Goal: Task Accomplishment & Management: Complete application form

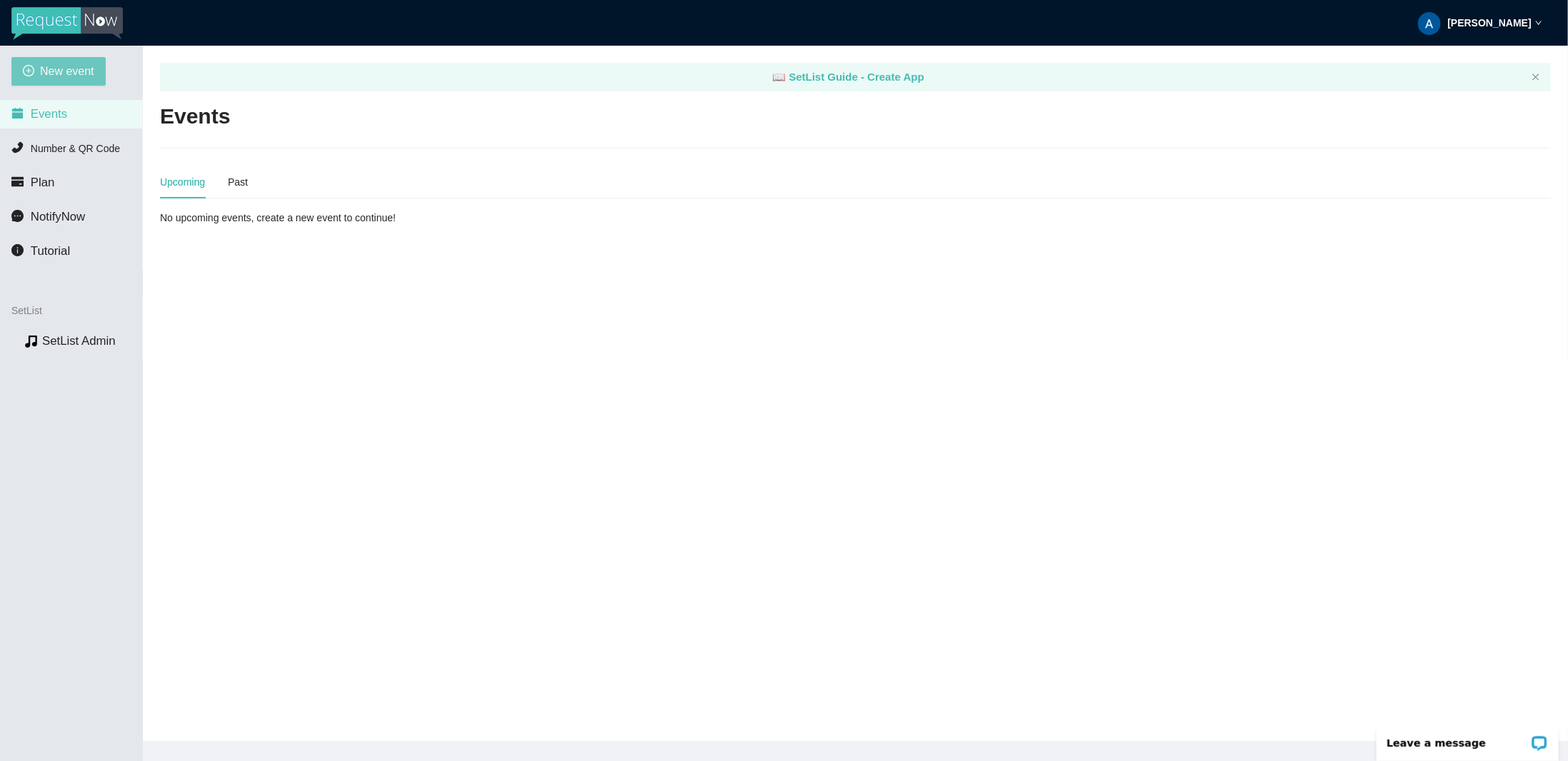
click at [63, 72] on span "New event" at bounding box center [67, 71] width 54 height 18
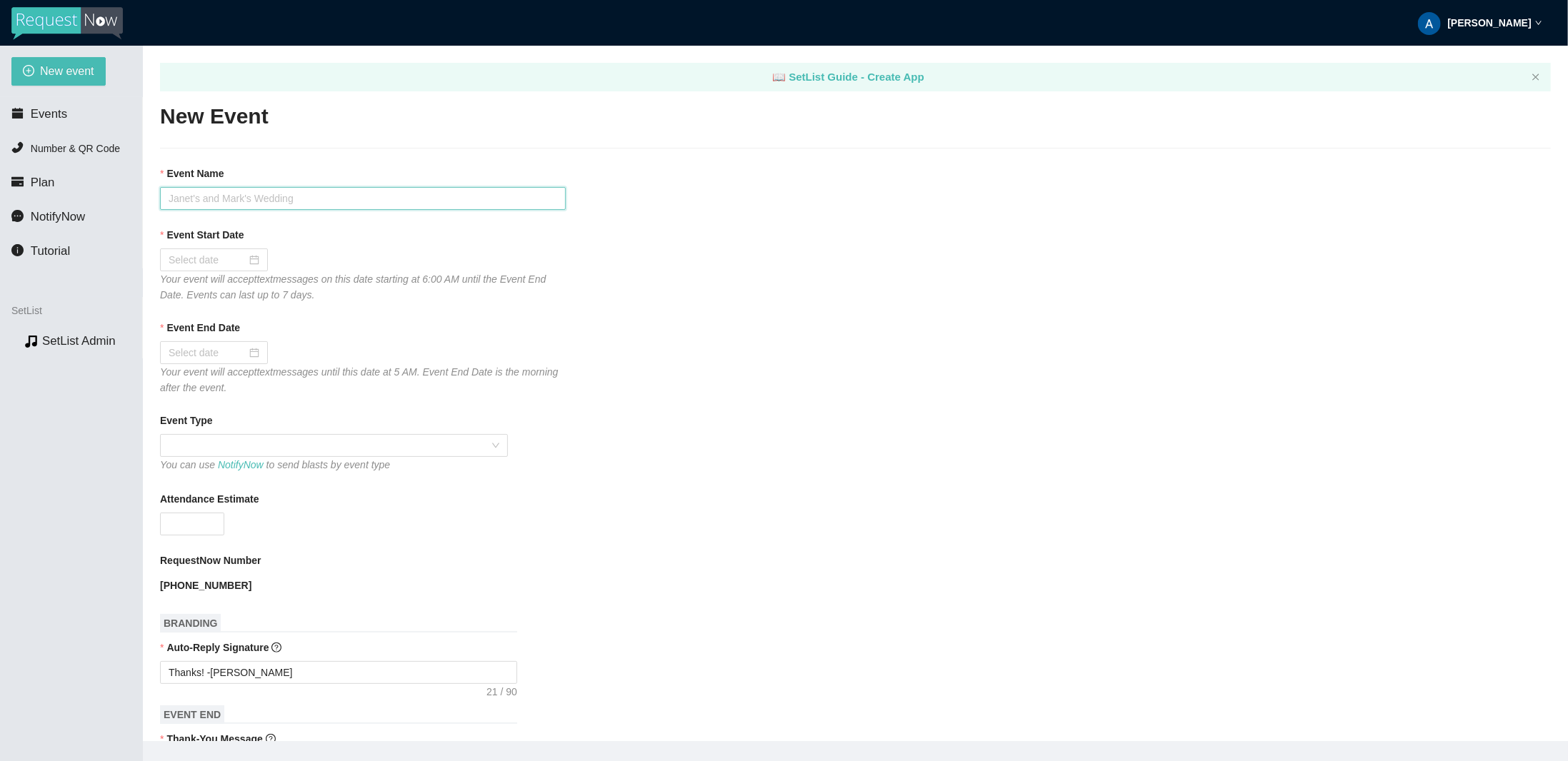
click at [296, 202] on input "Event Name" at bounding box center [363, 198] width 406 height 23
type input "The Roomates at Mad Chef!"
click at [249, 263] on div at bounding box center [214, 260] width 91 height 16
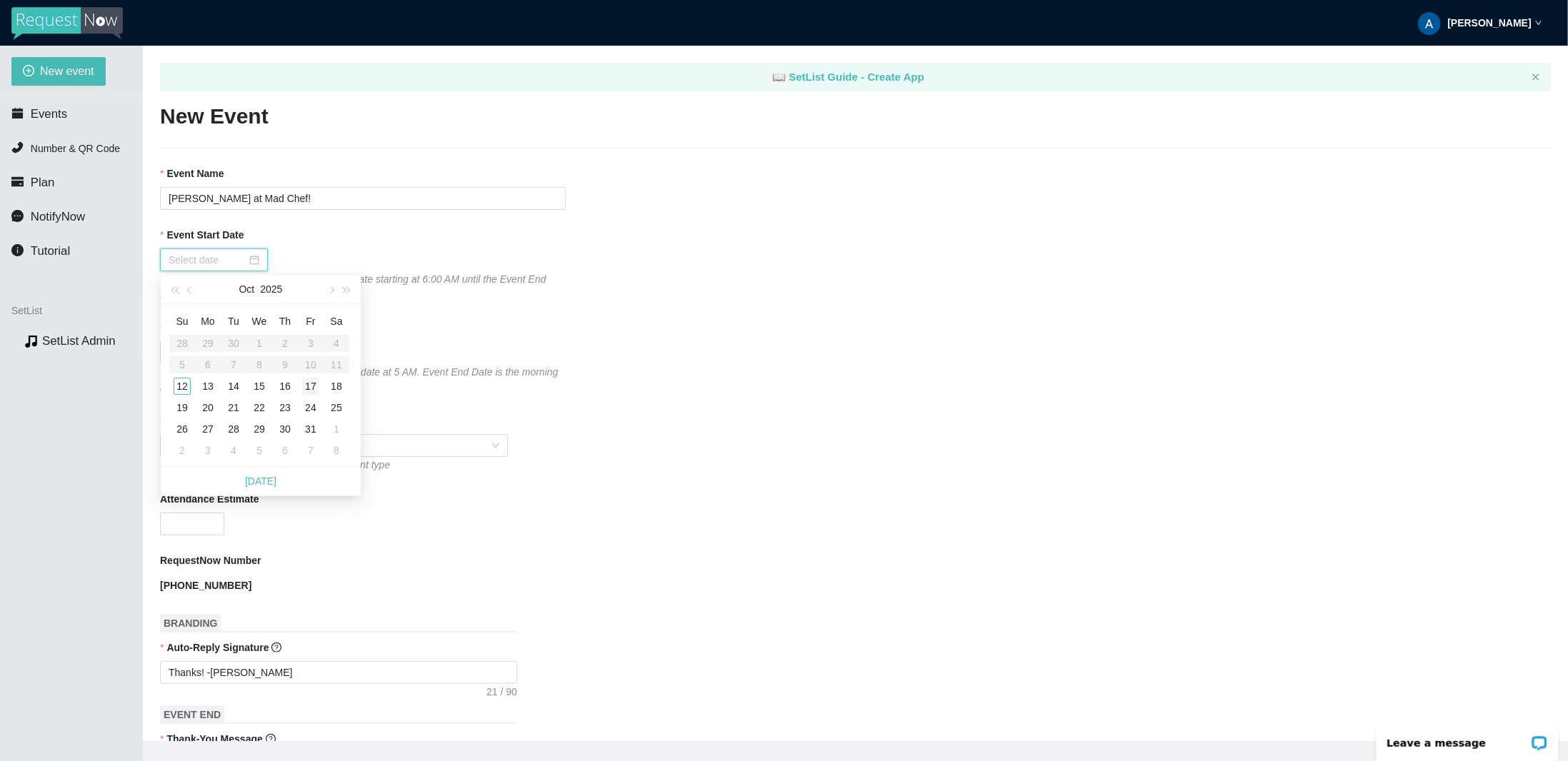
type input "10/17/2025"
click at [312, 386] on div "17" at bounding box center [310, 386] width 17 height 17
type input "10/18/2025"
click at [236, 441] on span at bounding box center [334, 445] width 330 height 22
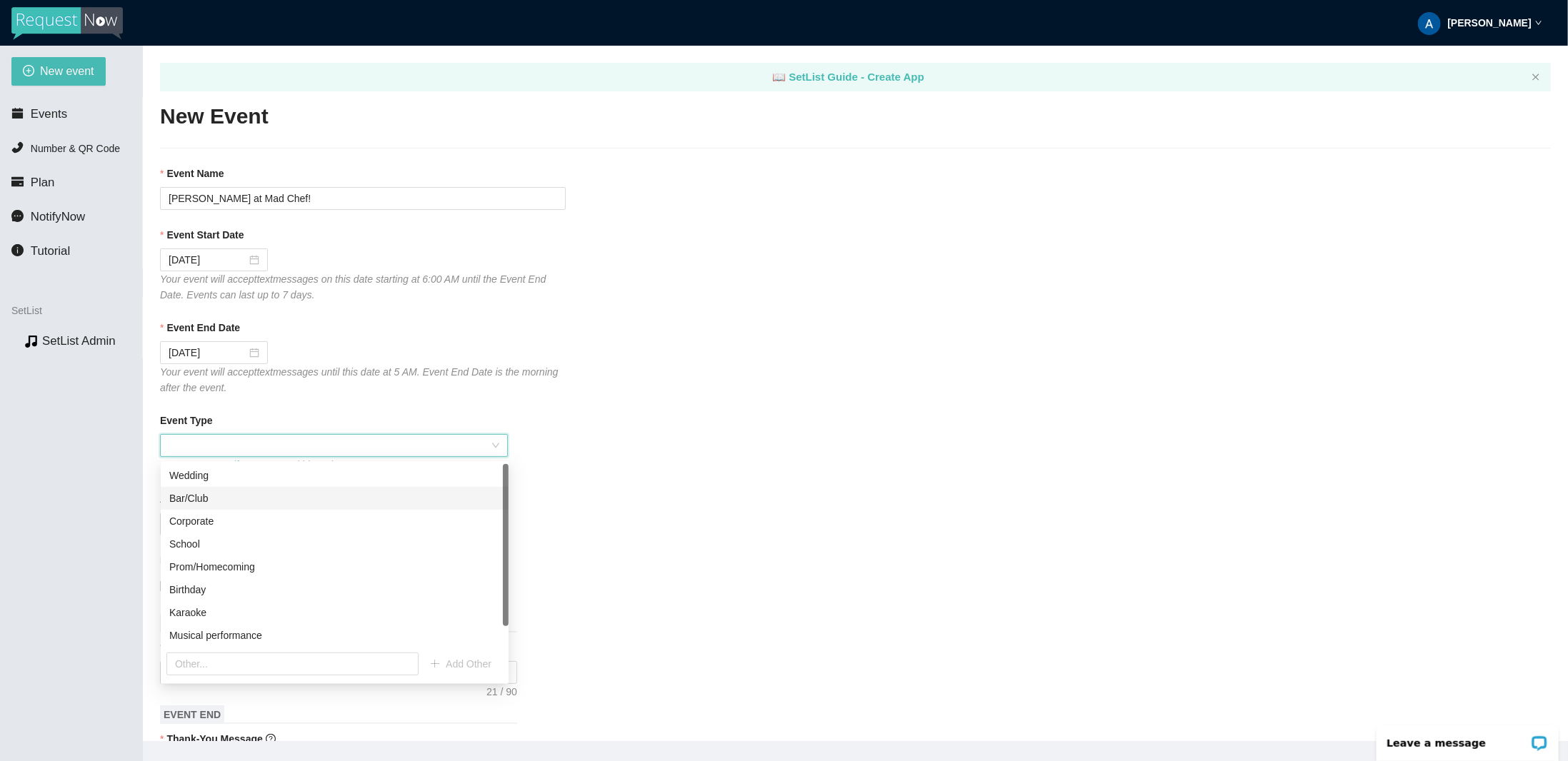
click at [237, 493] on div "Bar/Club" at bounding box center [334, 498] width 330 height 16
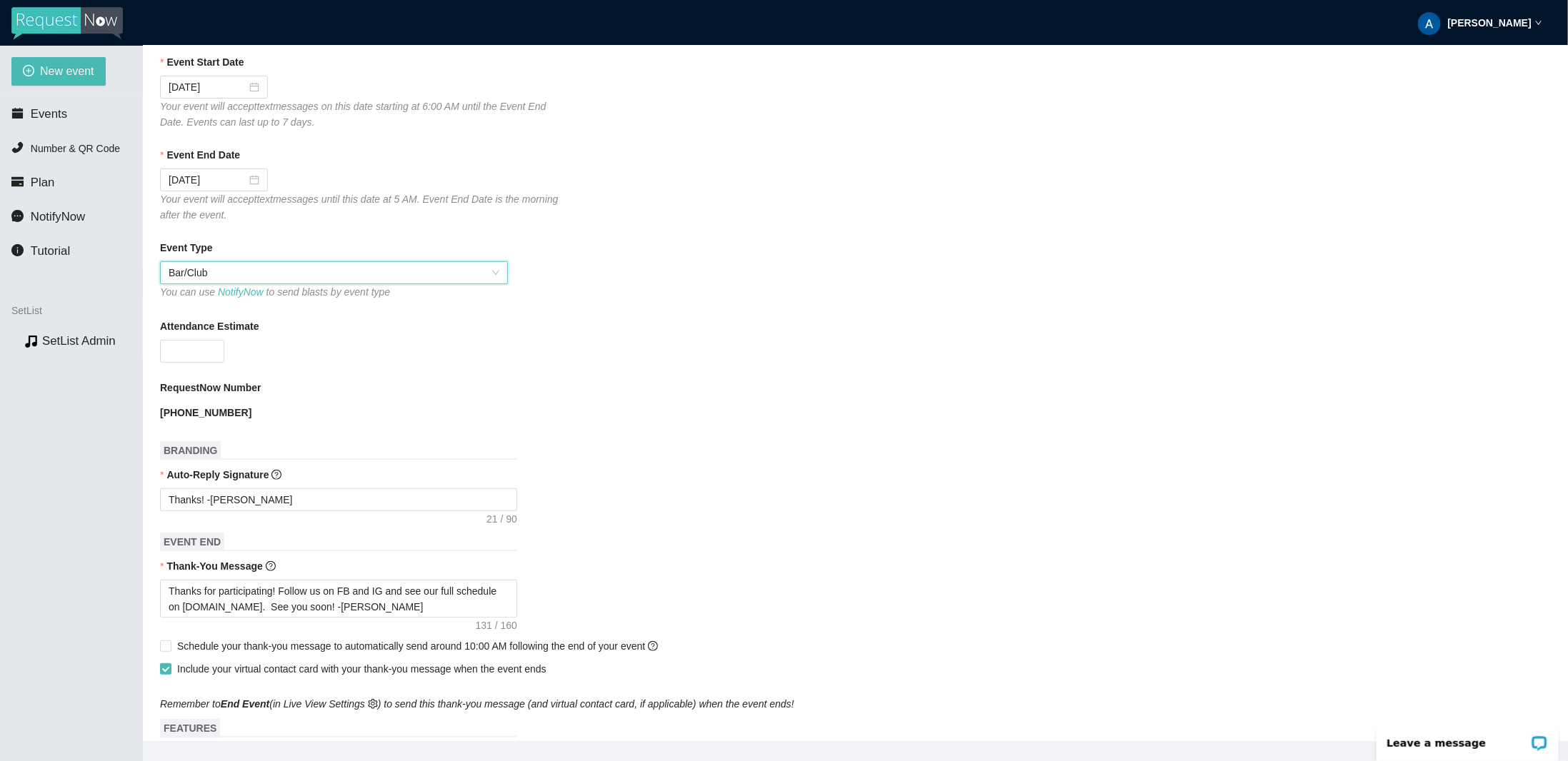
scroll to position [214, 0]
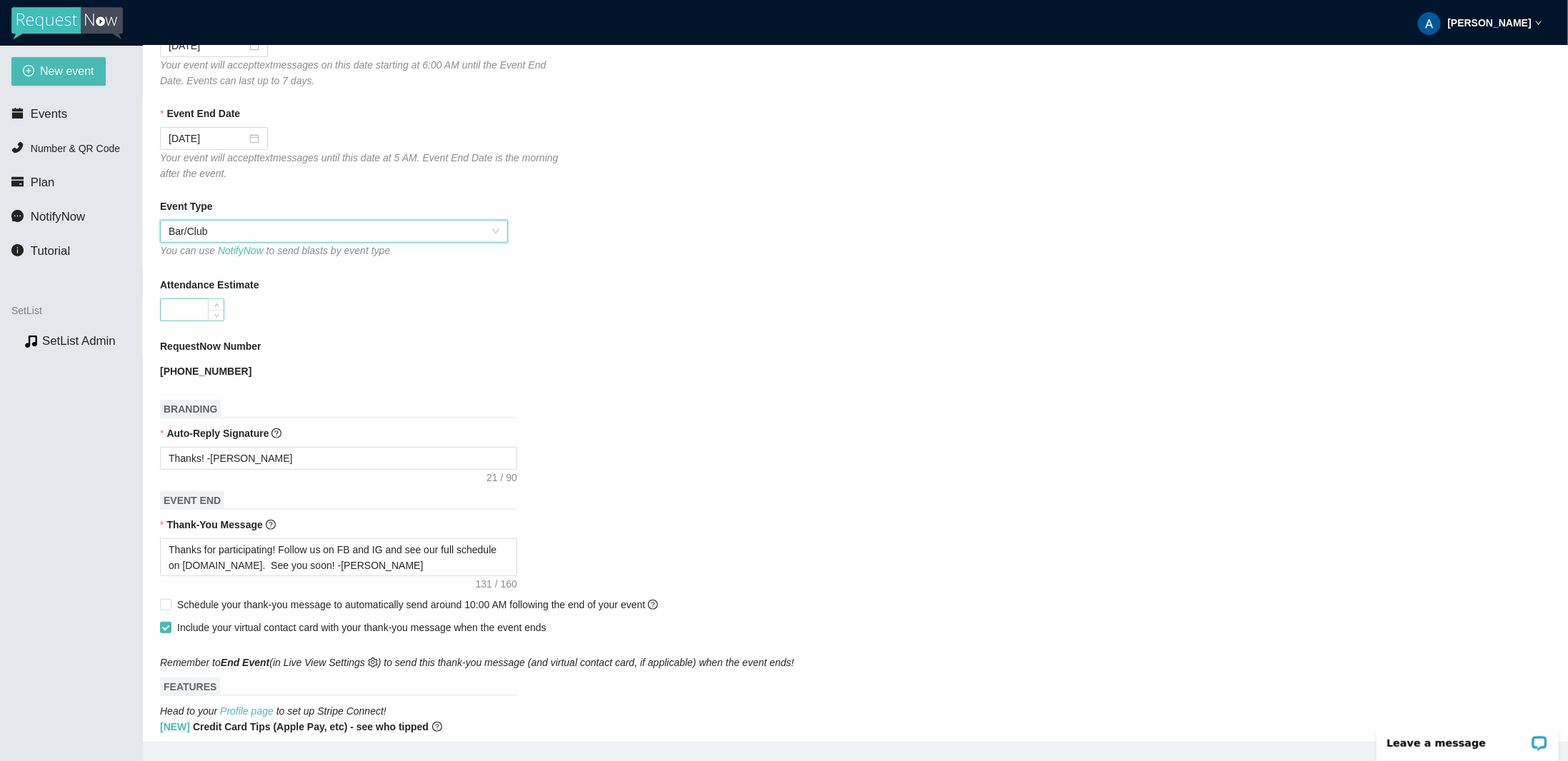
click at [177, 311] on input "Attendance Estimate" at bounding box center [192, 309] width 63 height 22
type input "50"
click at [318, 310] on div "50" at bounding box center [363, 310] width 406 height 23
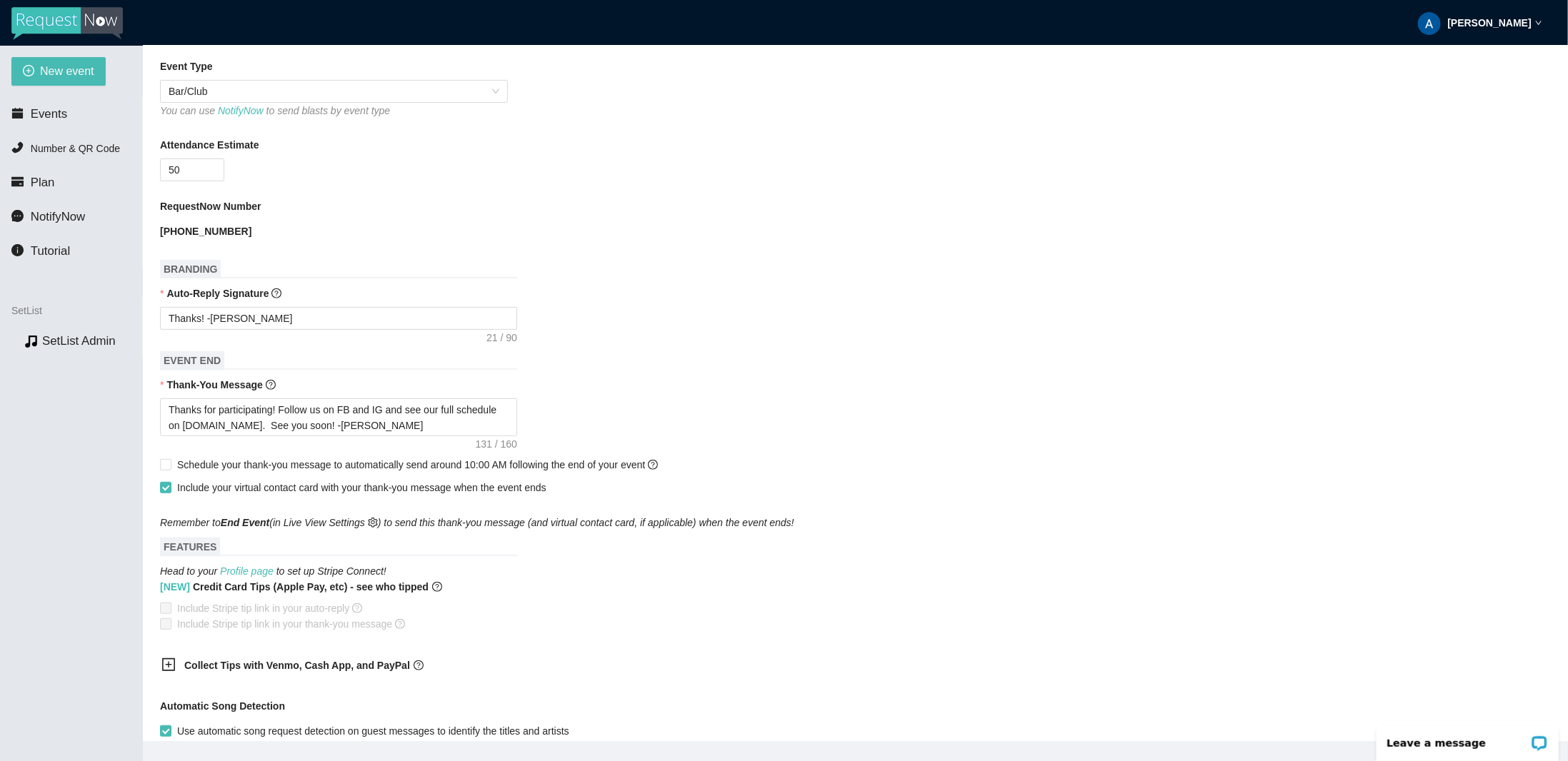
scroll to position [357, 0]
click at [789, 327] on div "Thanks! -The Roomates" at bounding box center [856, 316] width 1391 height 23
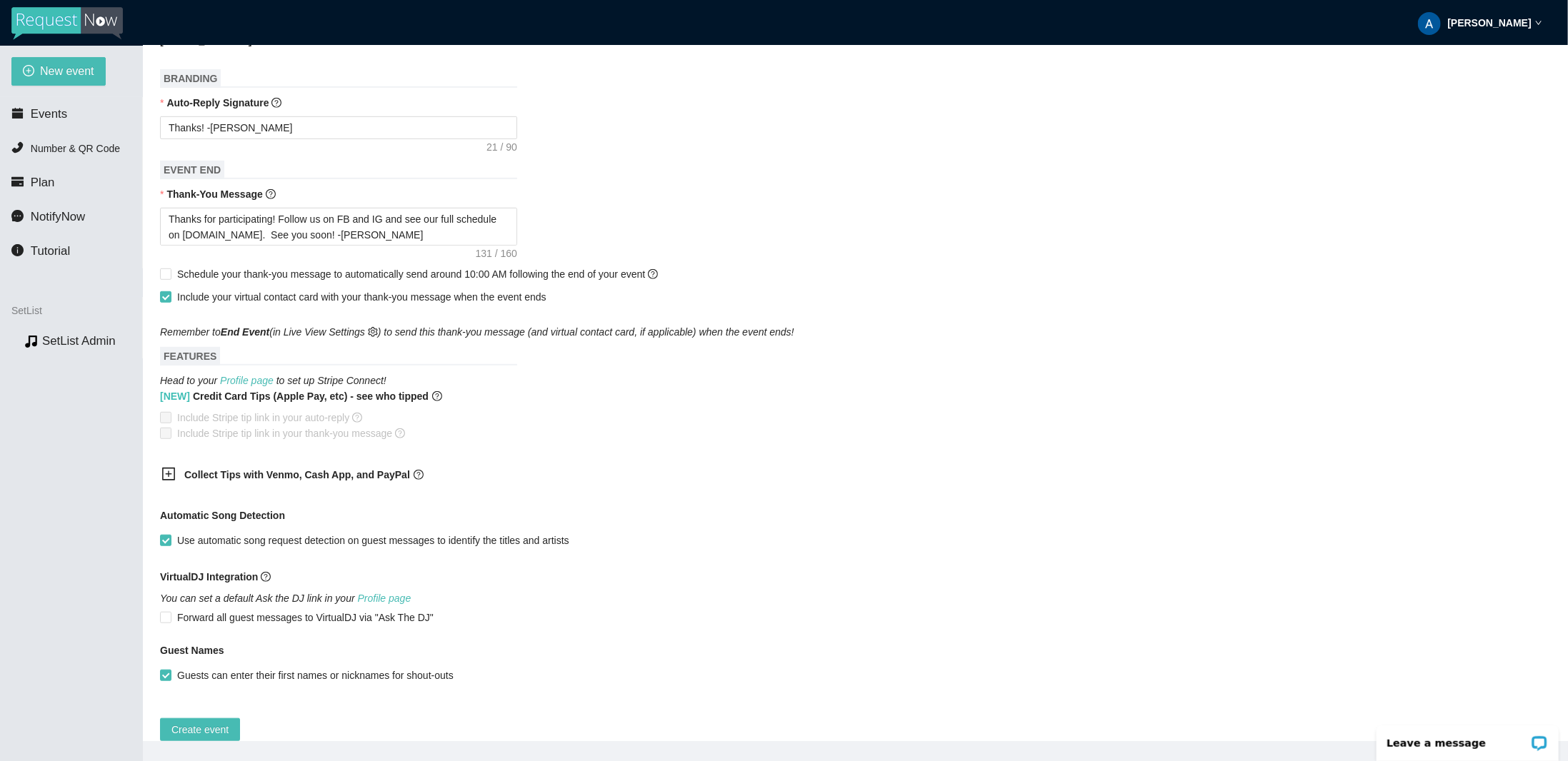
scroll to position [573, 0]
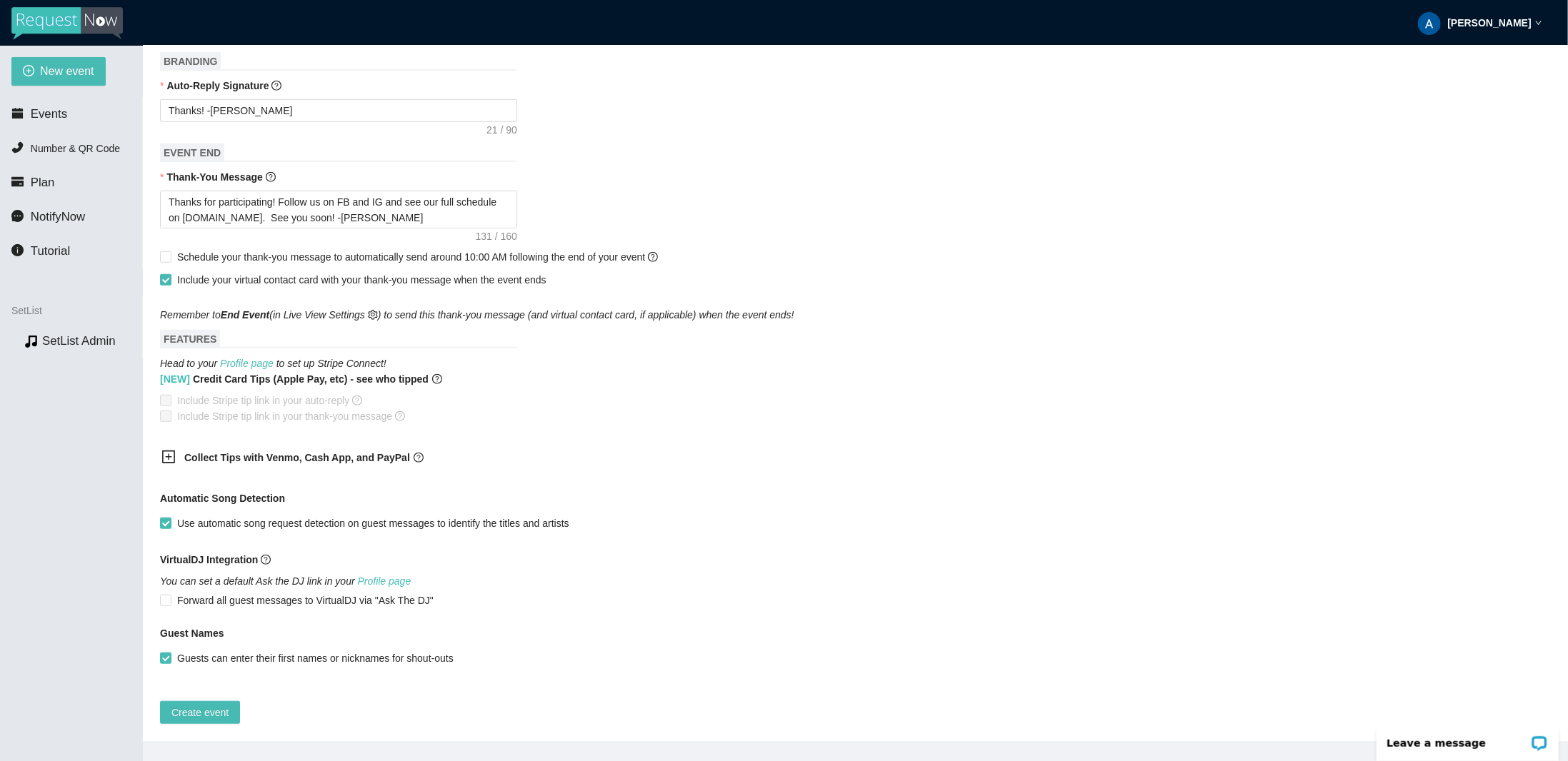
click at [160, 442] on div "Collect Tips with Venmo, Cash App, and PayPal" at bounding box center [328, 458] width 357 height 35
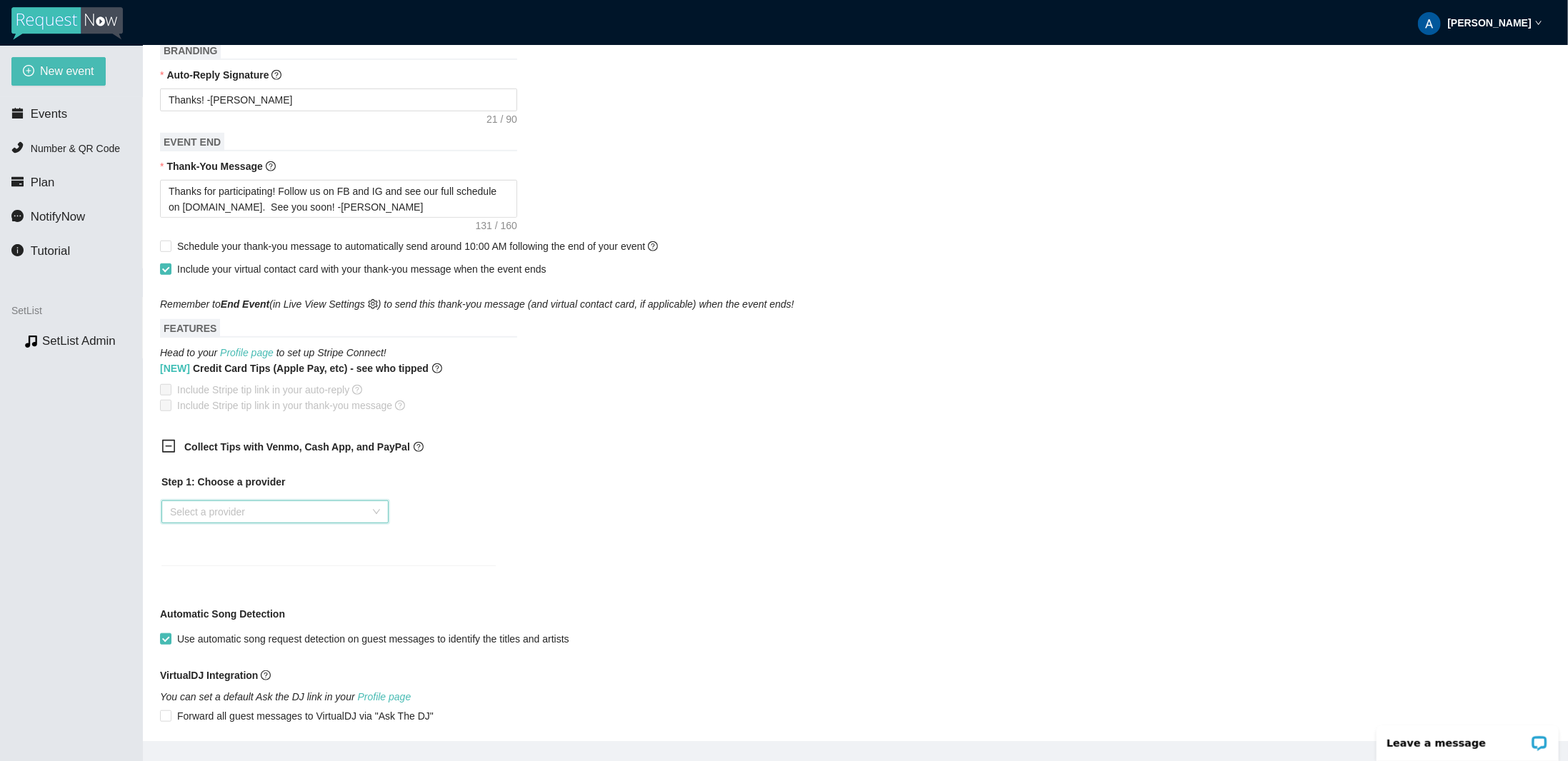
click at [218, 507] on input "search" at bounding box center [270, 511] width 200 height 22
click at [233, 569] on div "Venmo" at bounding box center [276, 565] width 210 height 16
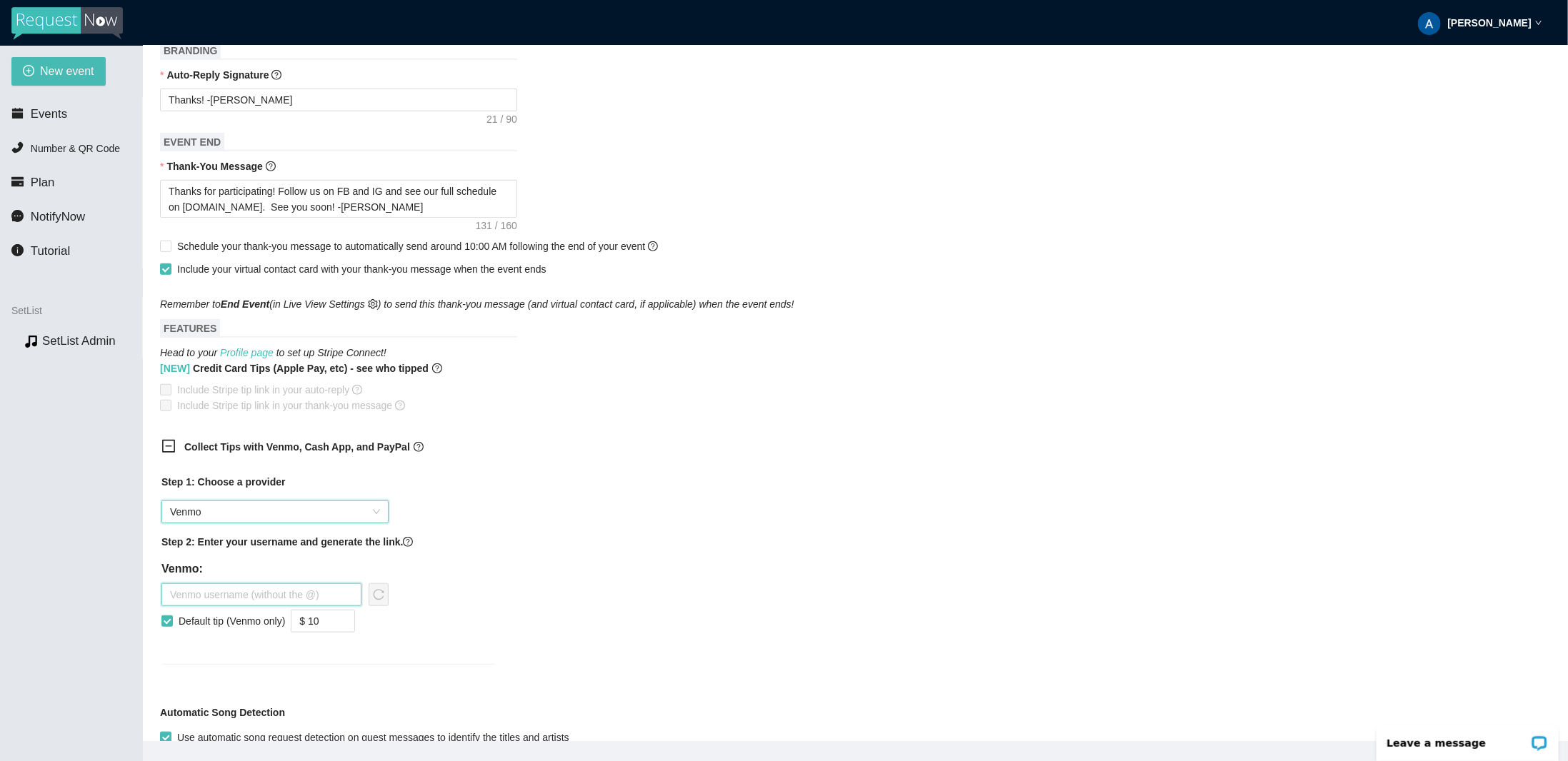
click at [250, 591] on input "text" at bounding box center [261, 594] width 200 height 23
type input "theRoomates"
click at [475, 576] on div "Step 1: Choose a provider Venmo Step 2: Enter your username and generate the li…" at bounding box center [328, 560] width 334 height 173
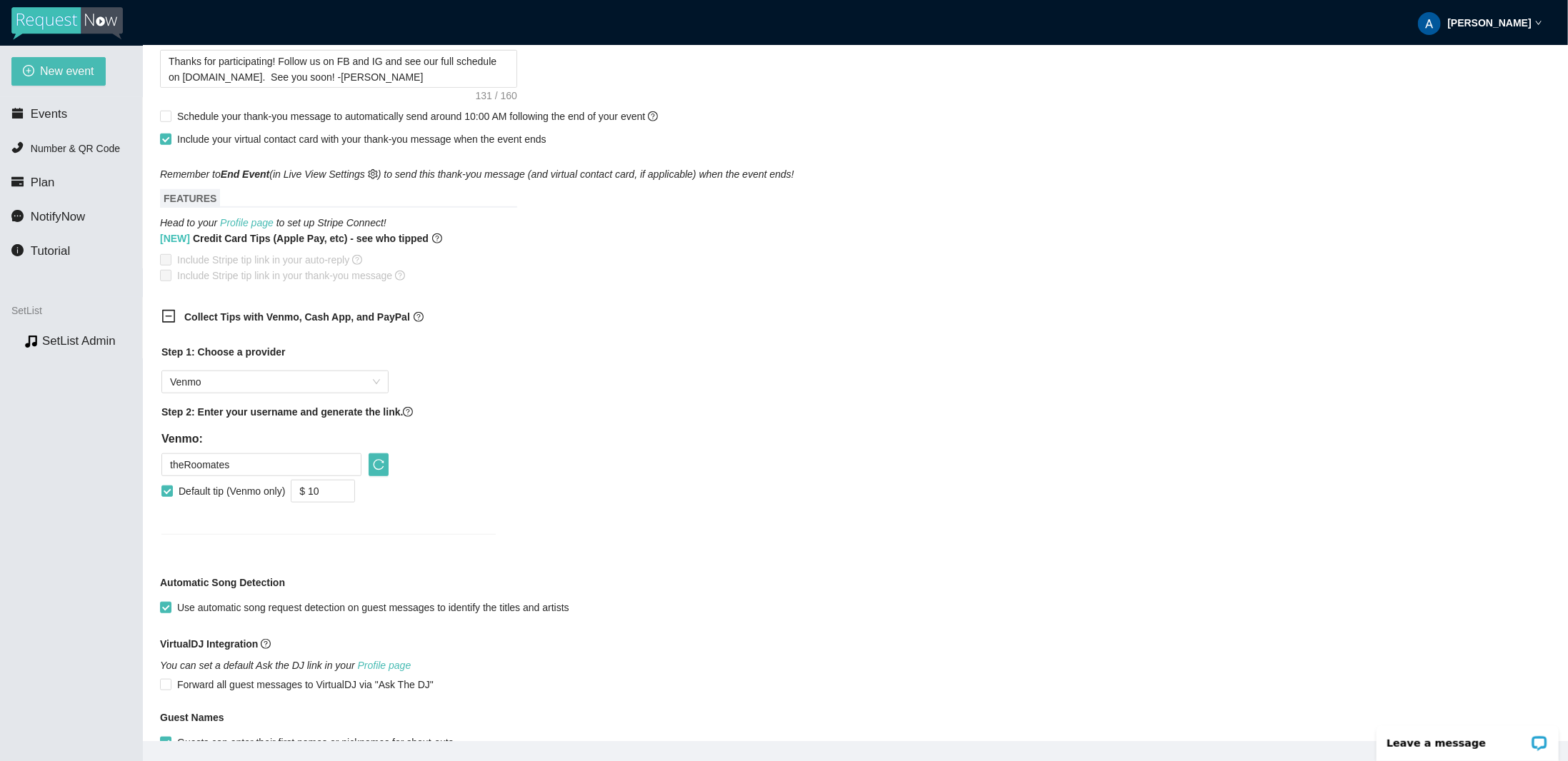
scroll to position [796, 0]
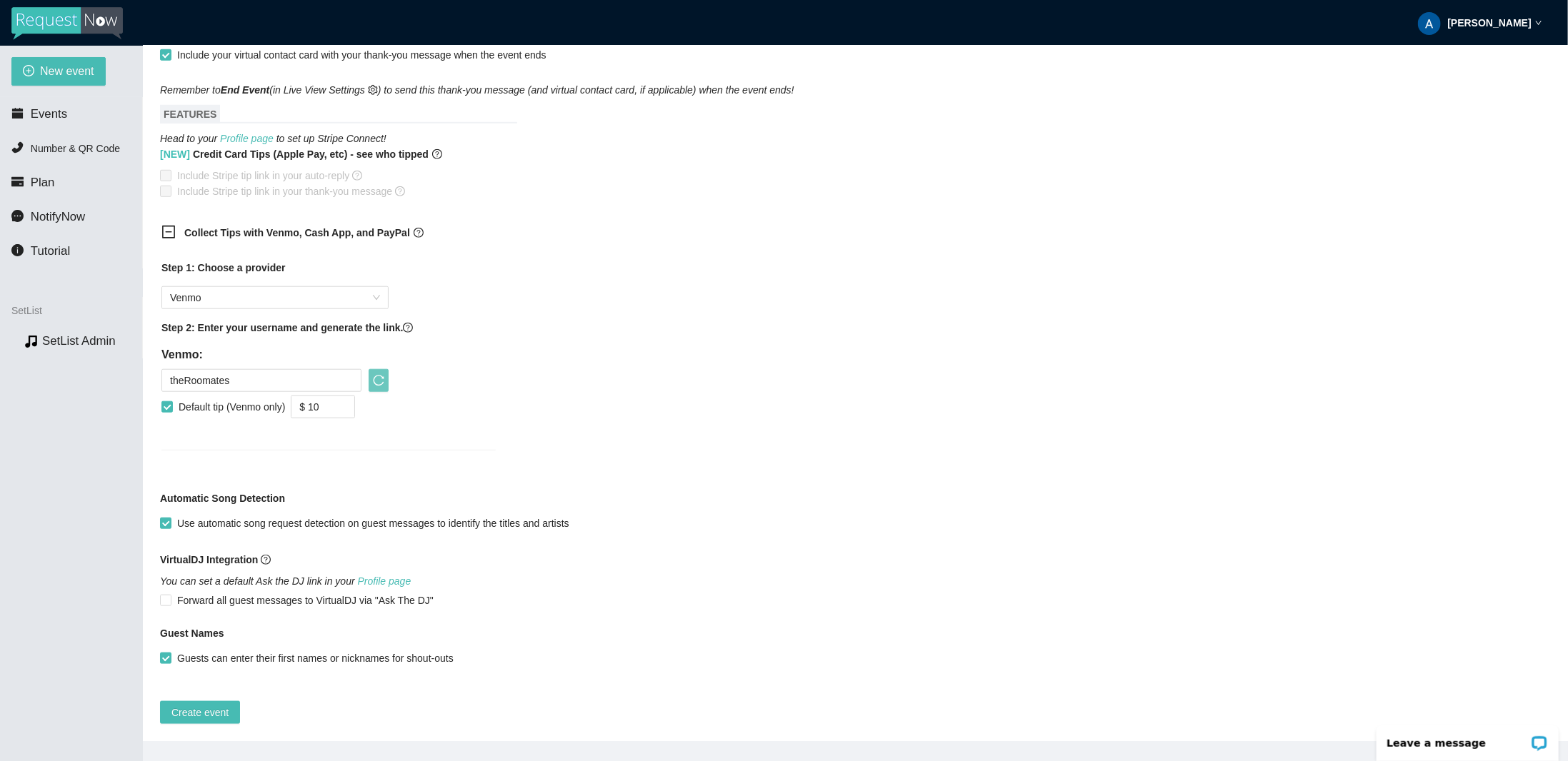
click at [378, 374] on icon "reload" at bounding box center [379, 380] width 11 height 11
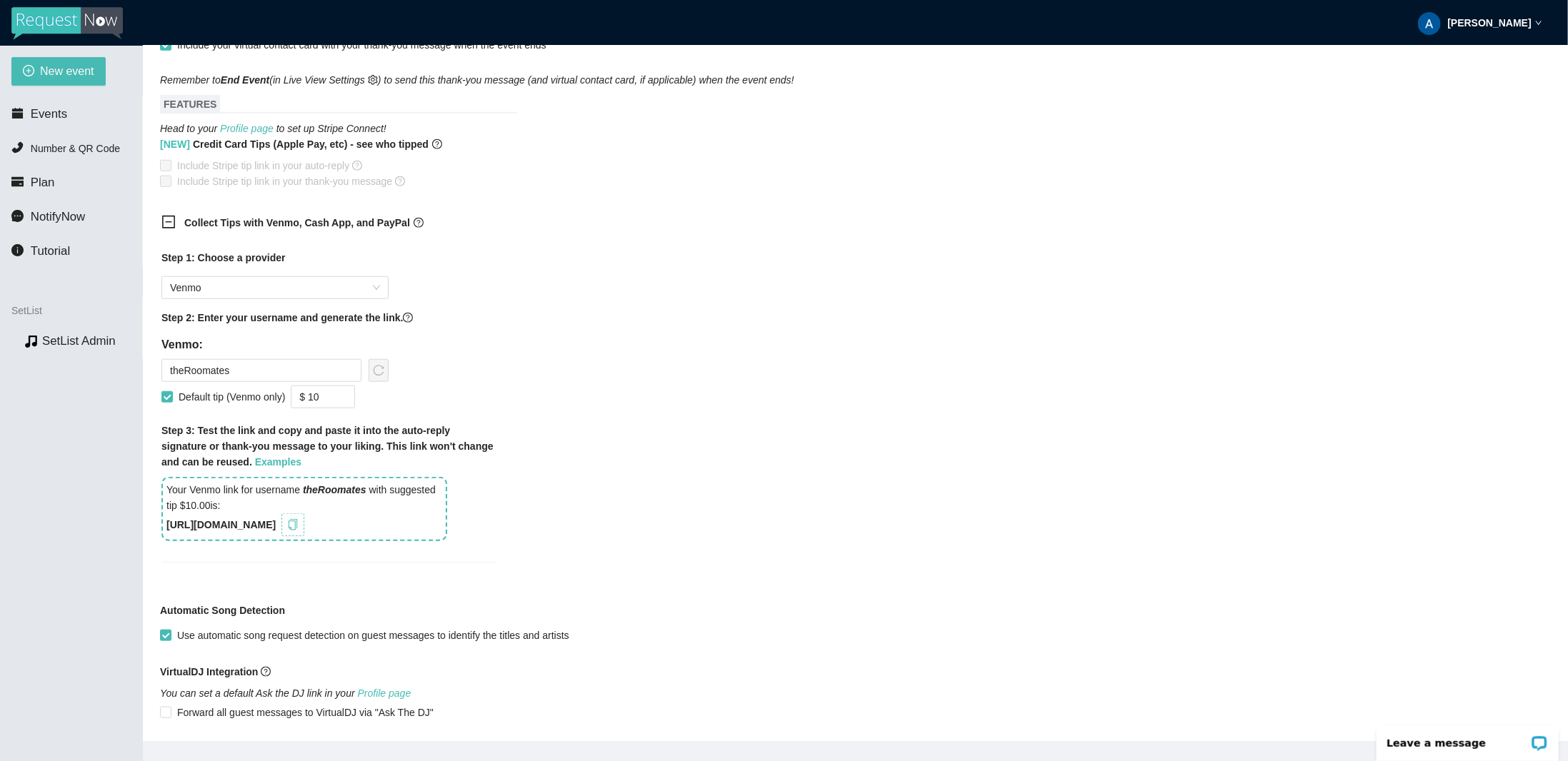
click at [299, 521] on icon "copy" at bounding box center [292, 525] width 11 height 11
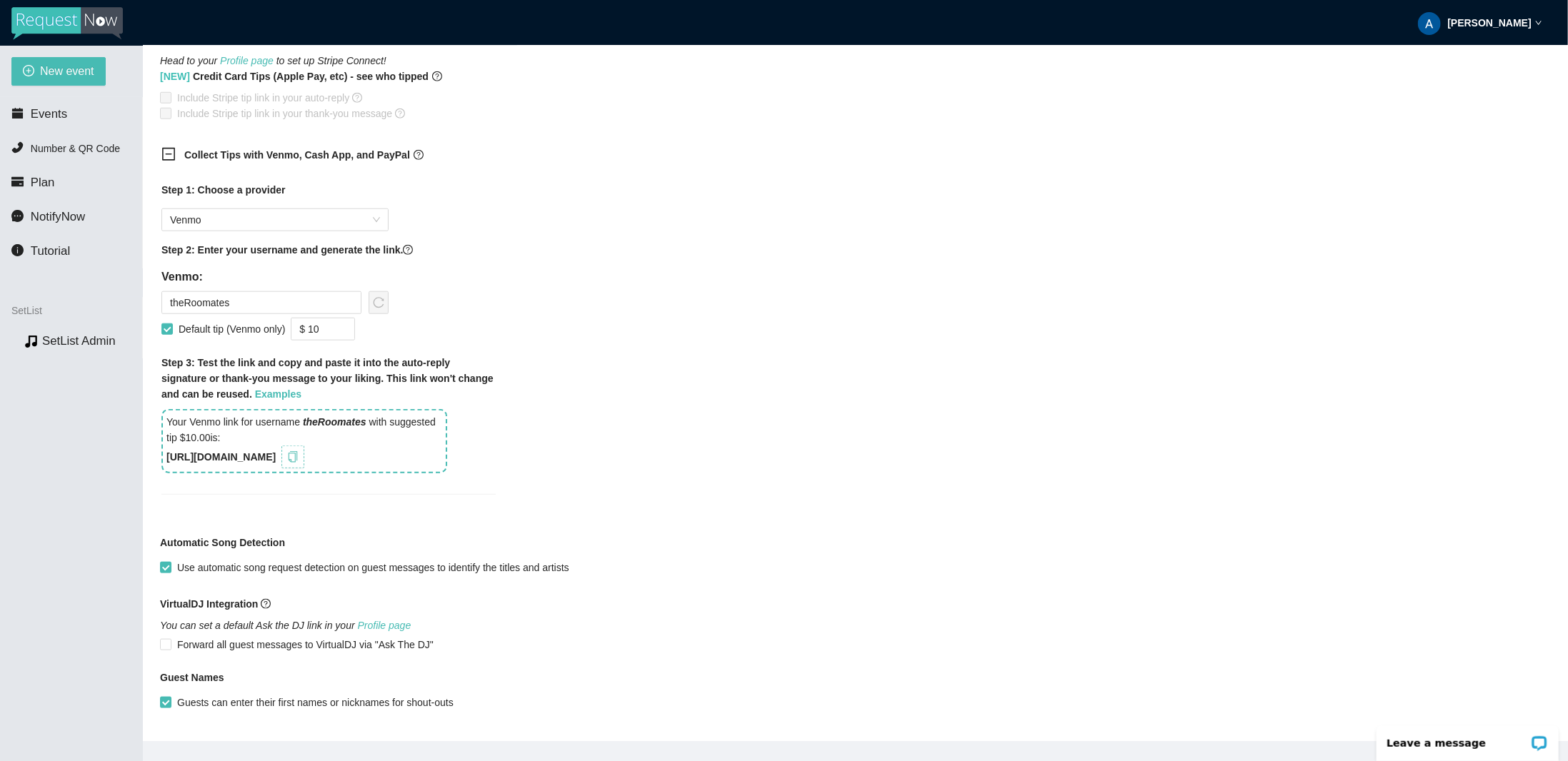
scroll to position [918, 0]
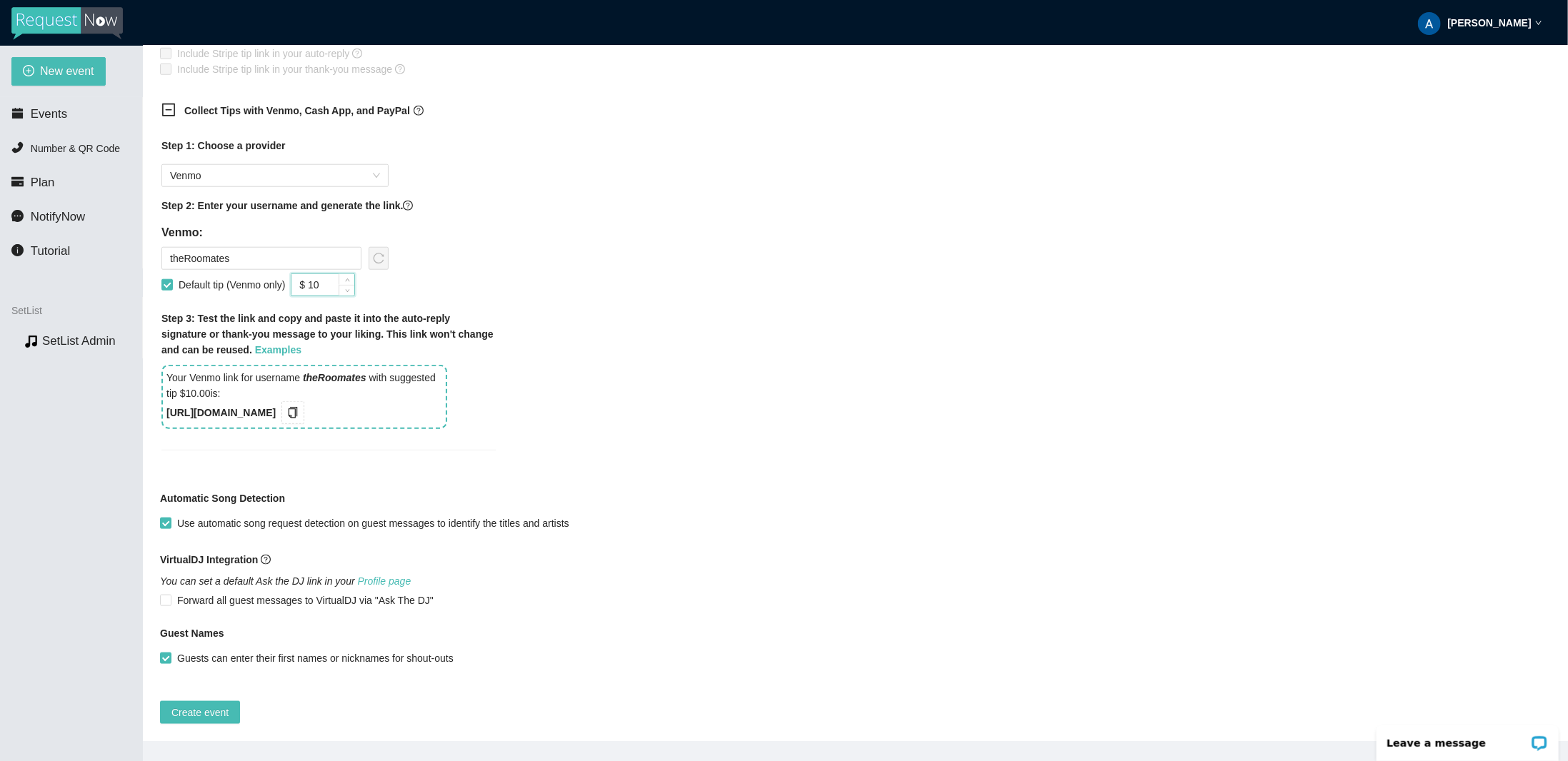
click at [326, 279] on input "$ 10" at bounding box center [323, 284] width 63 height 22
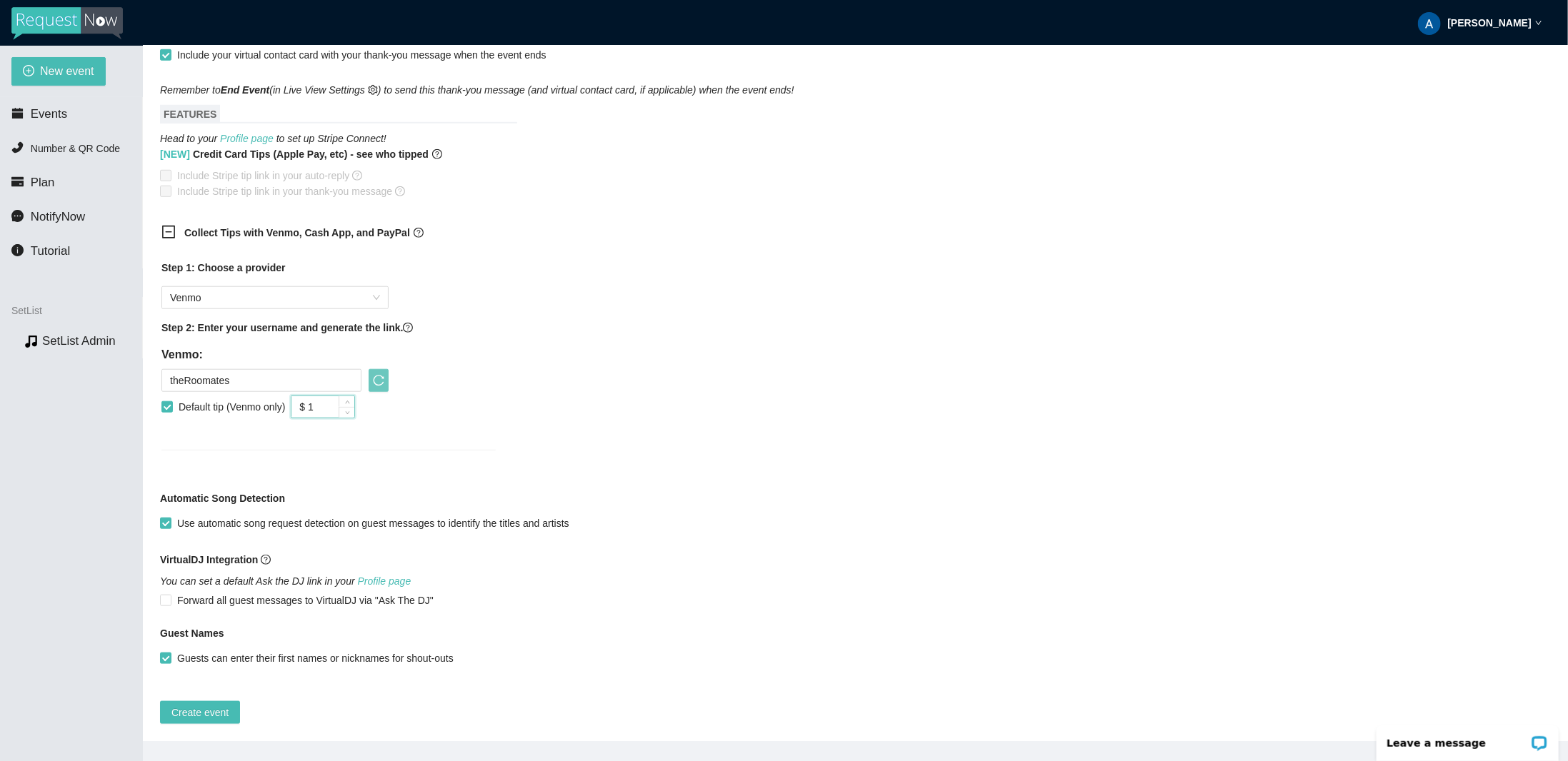
scroll to position [796, 0]
type input "$ 5"
click at [381, 374] on icon "reload" at bounding box center [379, 380] width 11 height 11
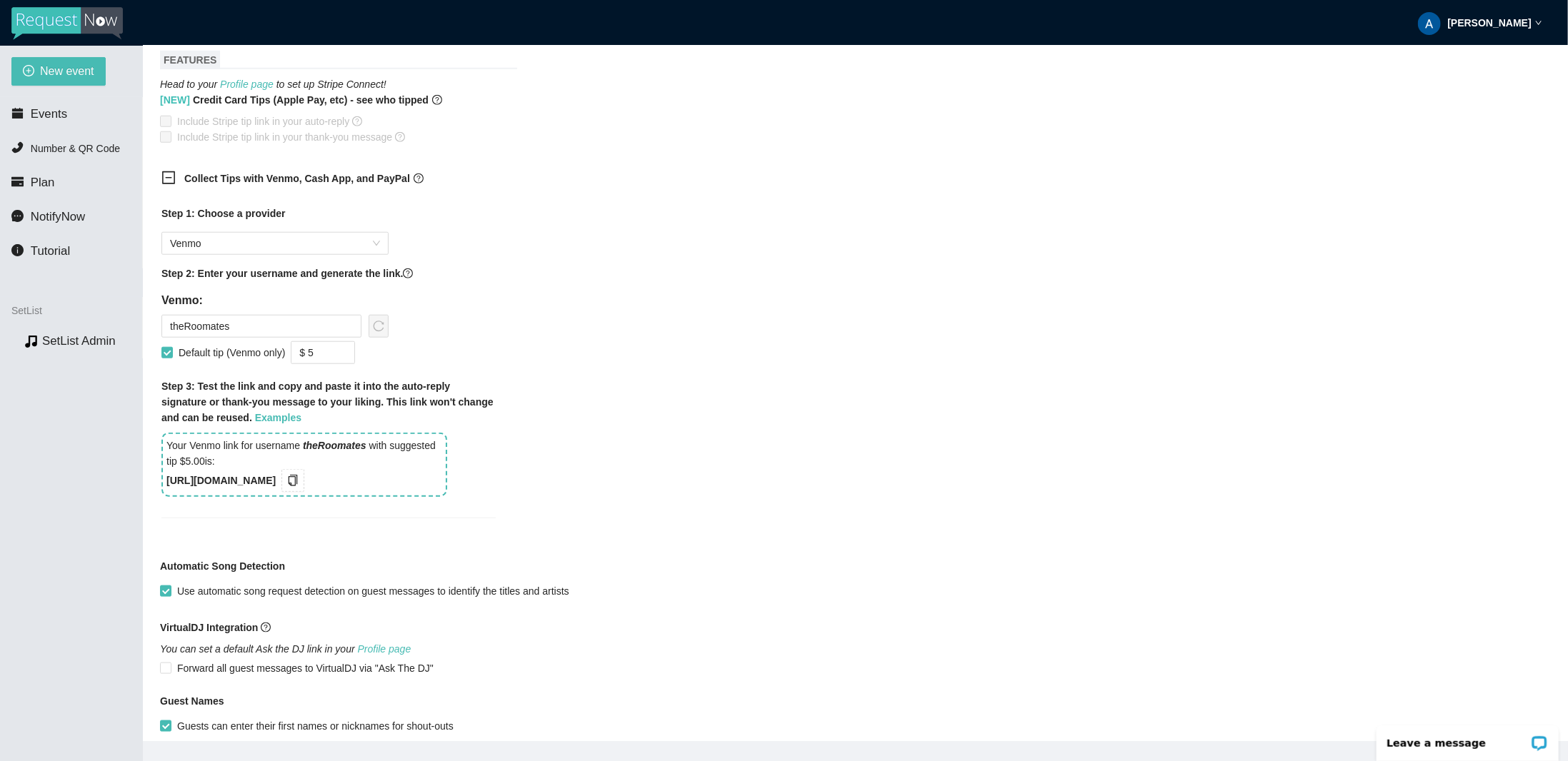
scroll to position [918, 0]
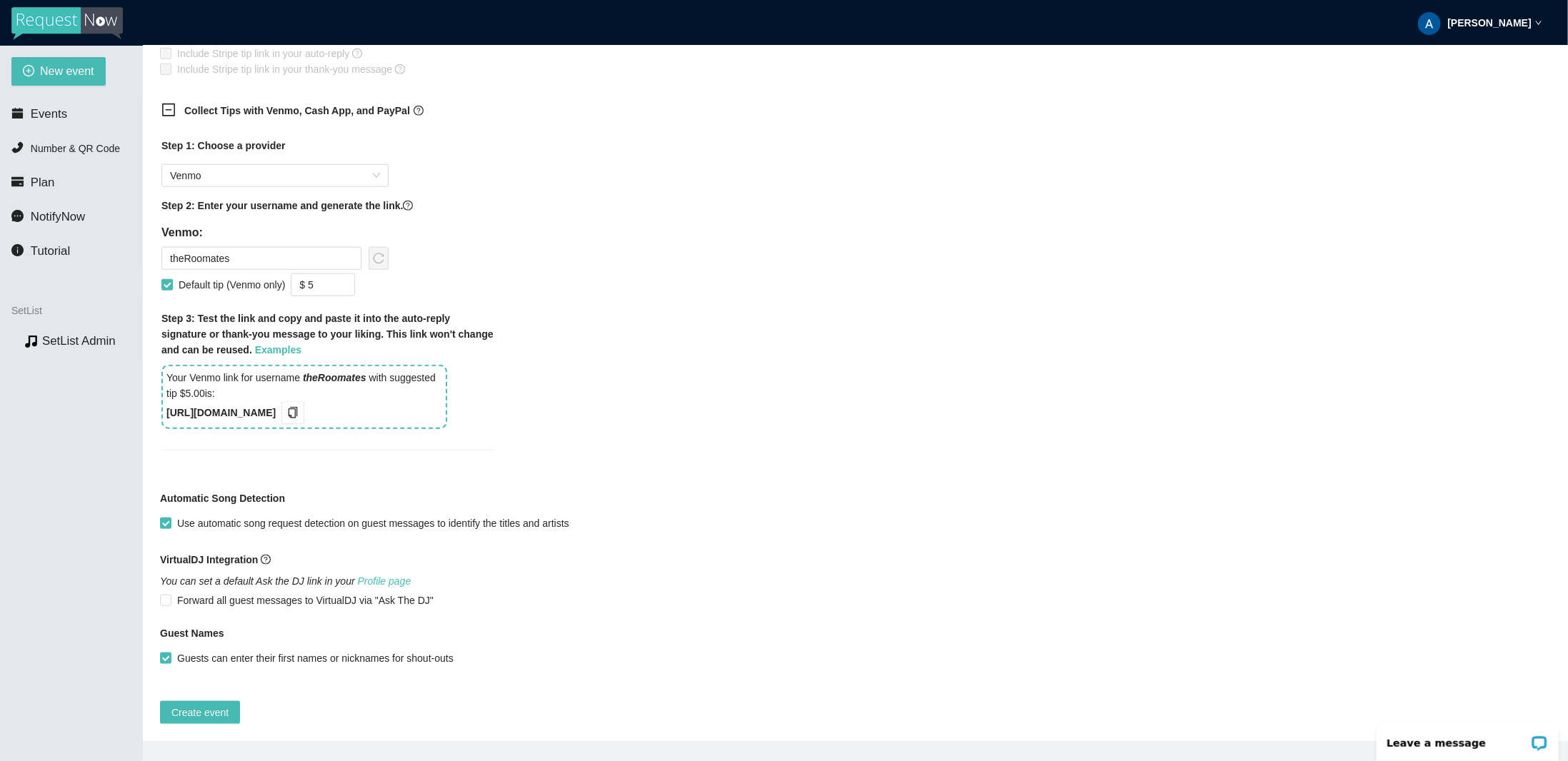
click at [599, 337] on div "Collect Tips with Venmo, Cash App, and PayPal Step 1: Choose a provider Venmo S…" at bounding box center [856, 285] width 1391 height 382
click at [599, 336] on div "Collect Tips with Venmo, Cash App, and PayPal Step 1: Choose a provider Venmo S…" at bounding box center [856, 285] width 1391 height 382
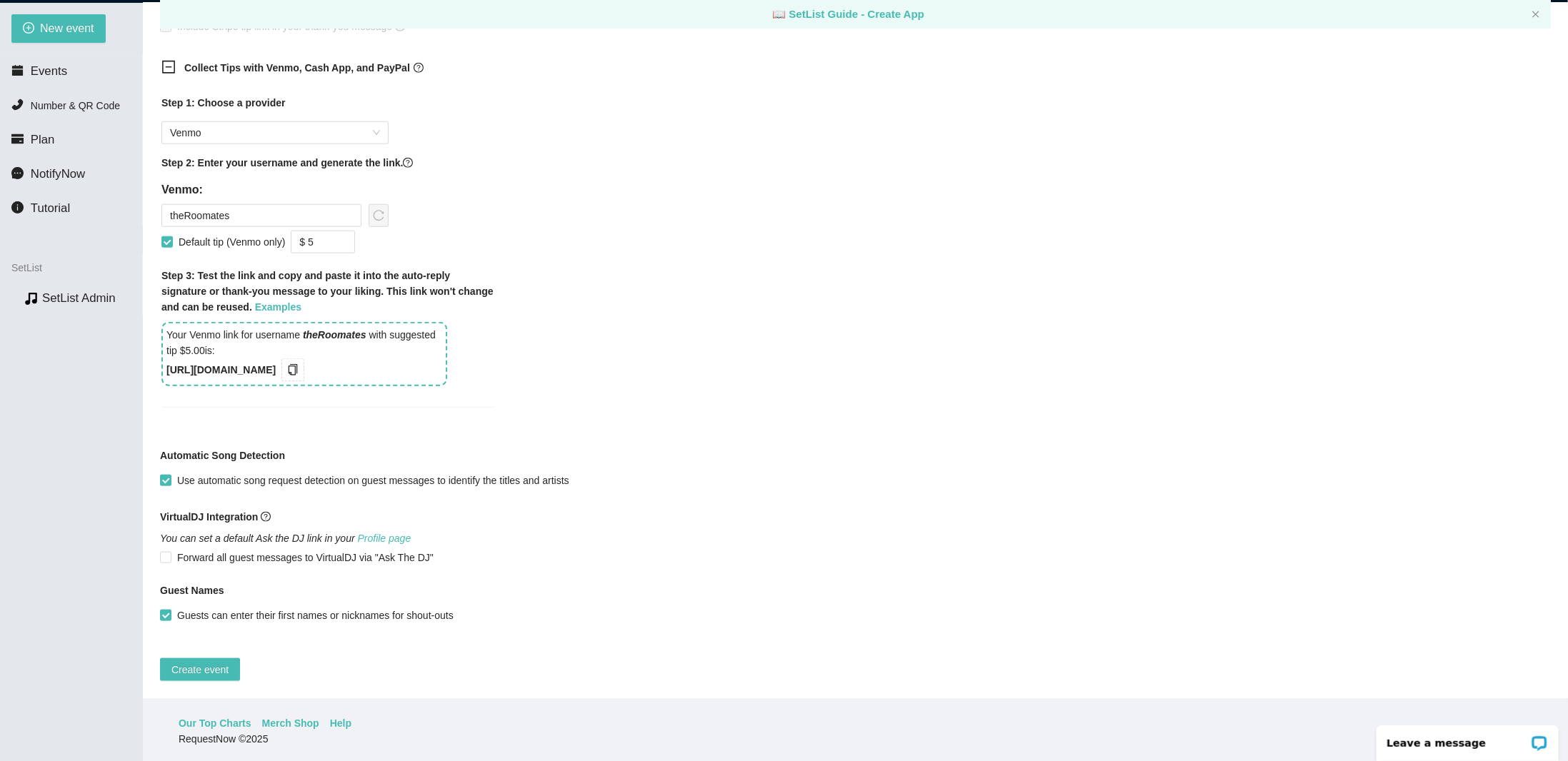
scroll to position [46, 0]
click at [207, 659] on span "Create event" at bounding box center [200, 667] width 57 height 16
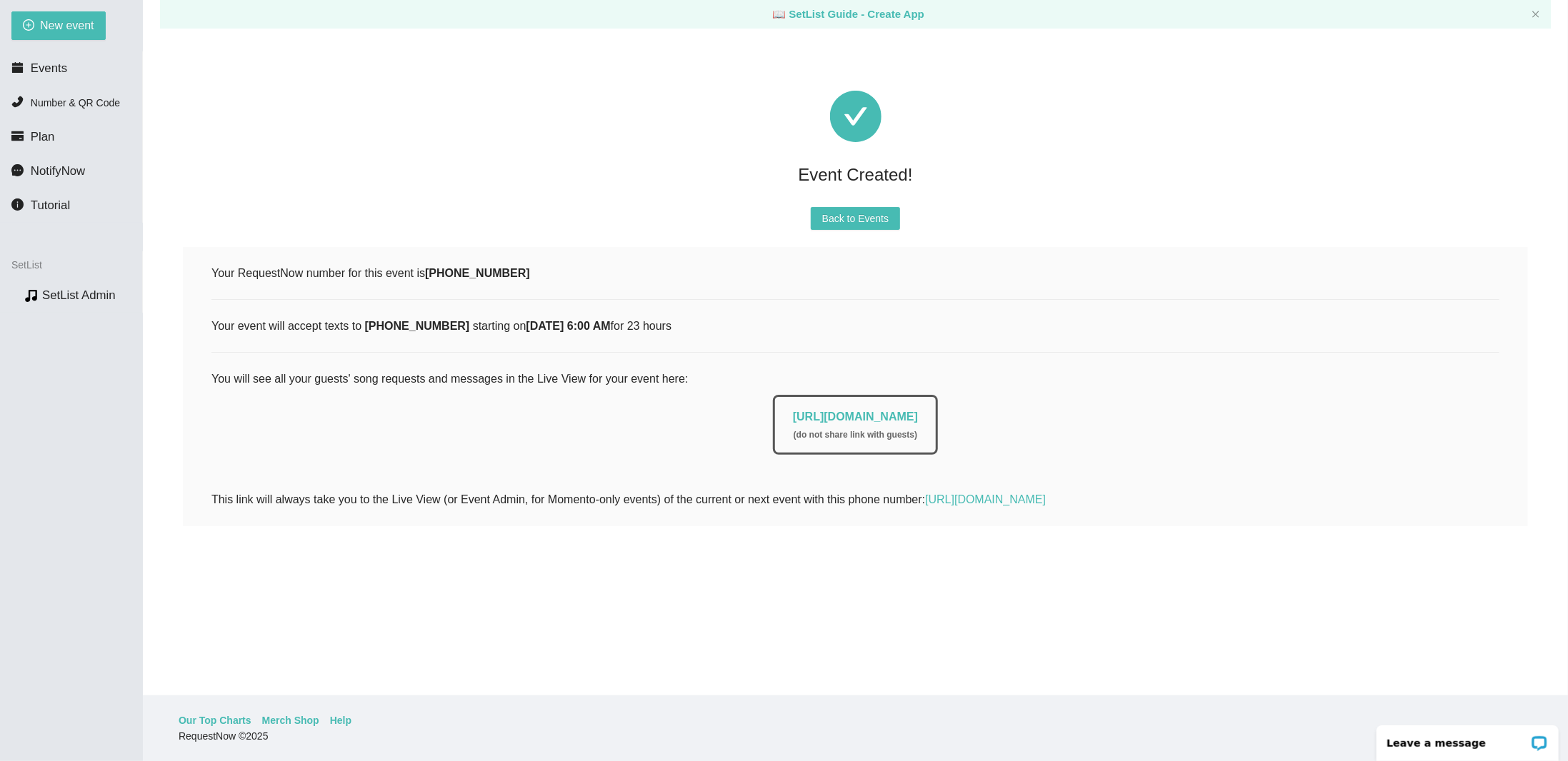
scroll to position [0, 0]
click at [878, 220] on span "Back to Events" at bounding box center [855, 219] width 66 height 16
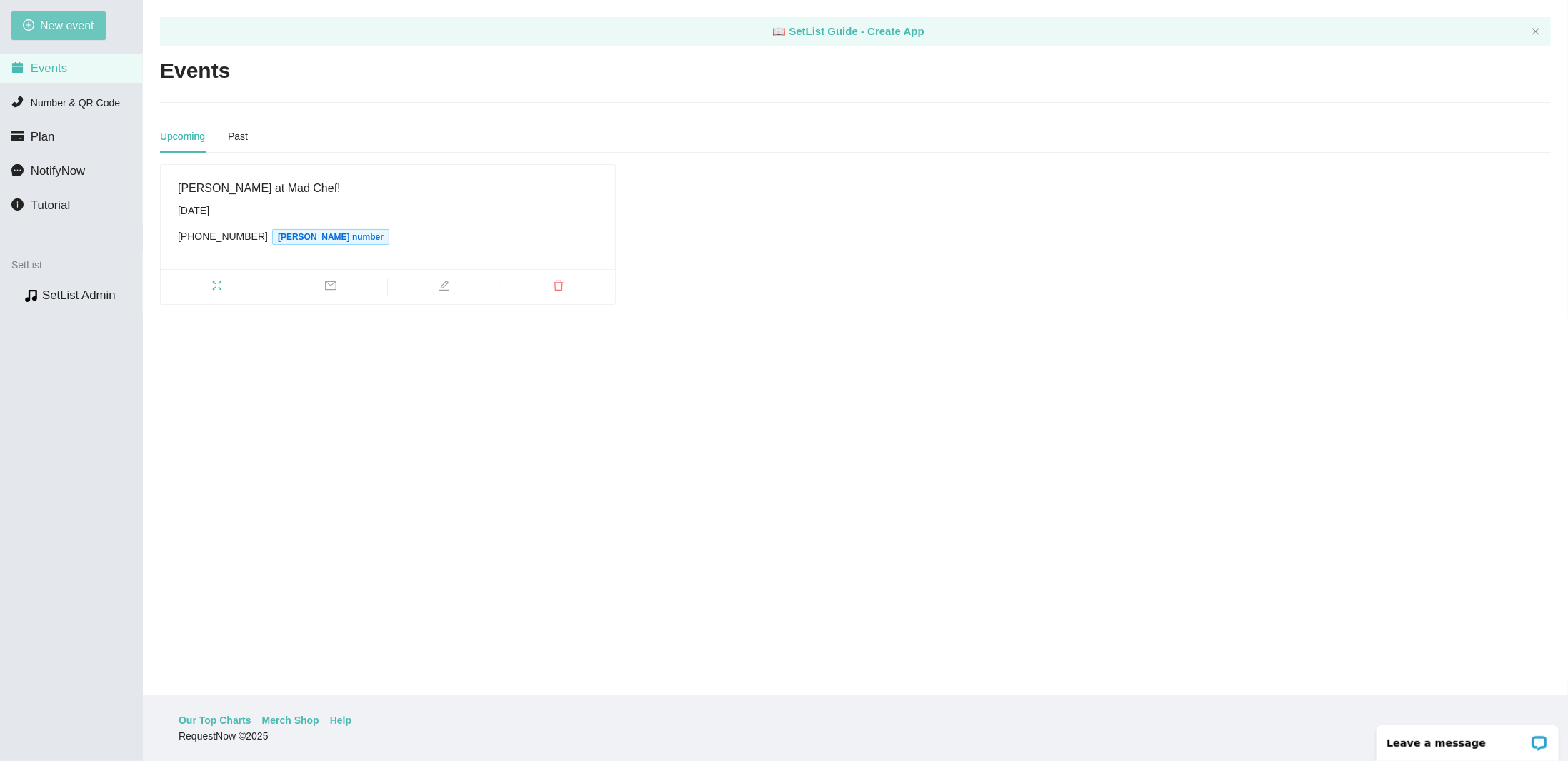
click at [73, 30] on span "New event" at bounding box center [67, 25] width 54 height 18
type textarea "https://virtualdj.com/ask/DJ_Spinz"
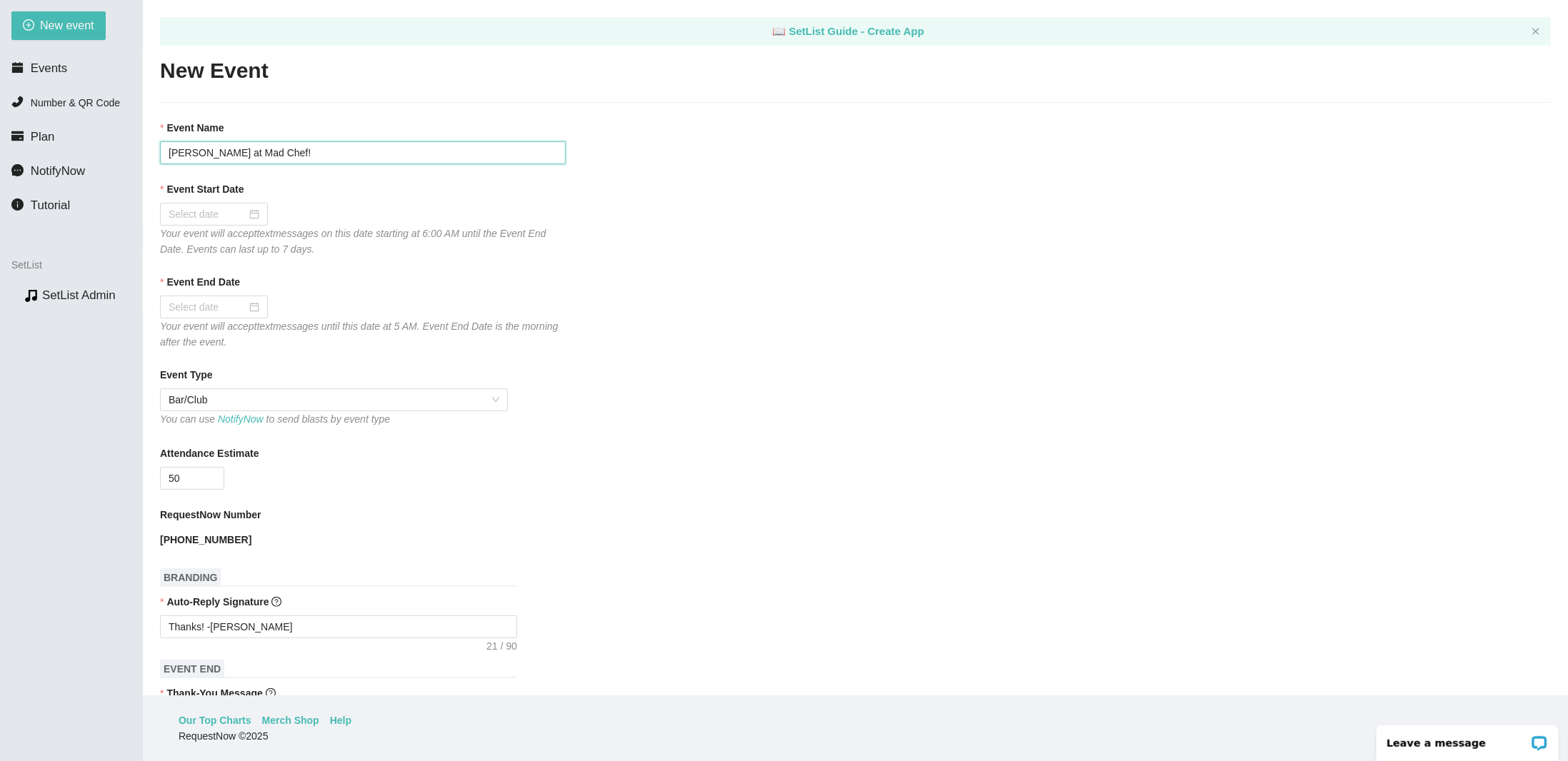
drag, startPoint x: 309, startPoint y: 158, endPoint x: 246, endPoint y: 157, distance: 63.0
click at [246, 157] on input "The Roomates at Mad Chef!" at bounding box center [363, 153] width 406 height 23
type input "The Roomates at Floating Squirrel!"
click at [252, 213] on div at bounding box center [214, 214] width 91 height 16
type input "10/18/2025"
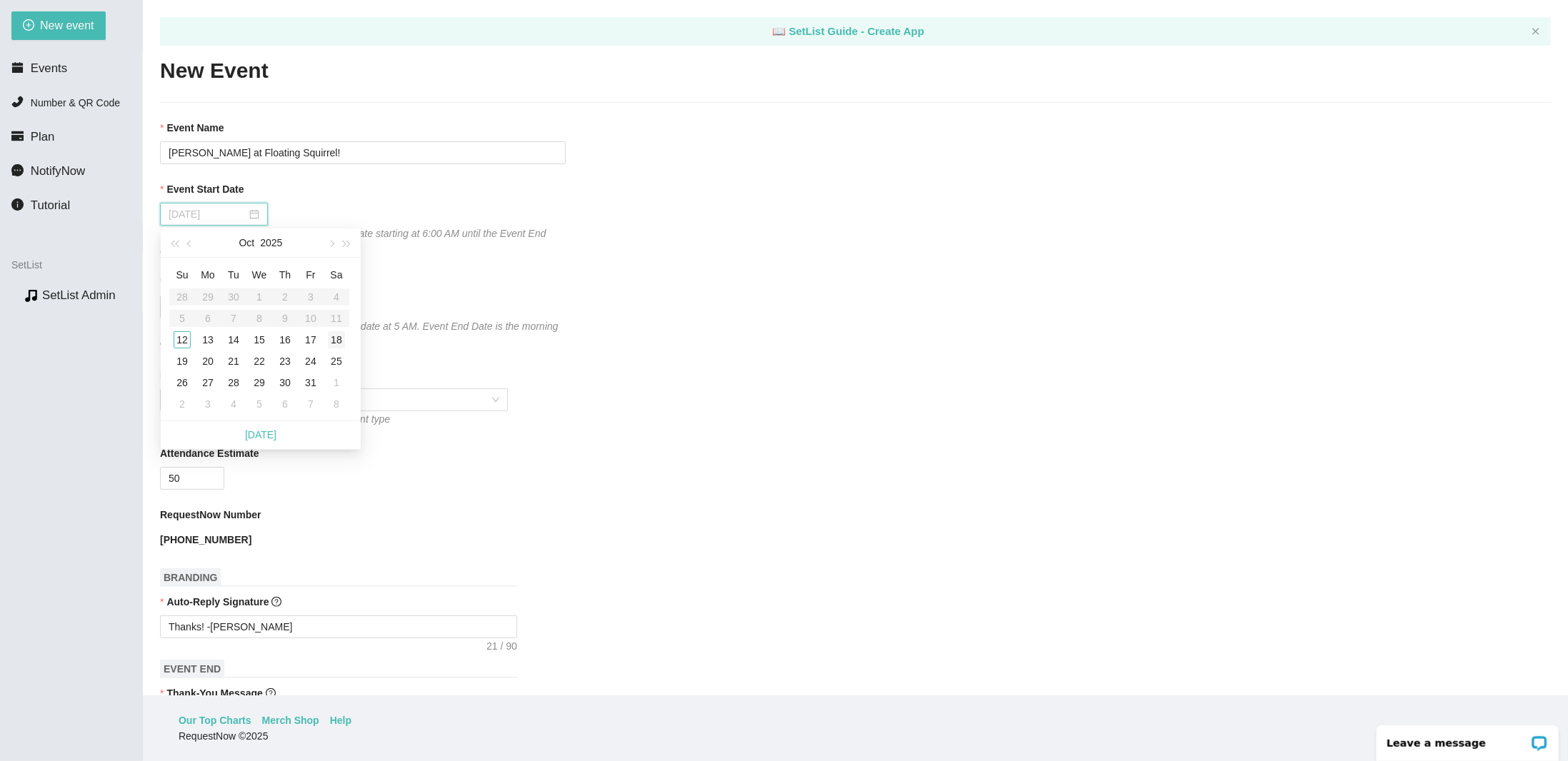
click at [341, 341] on div "18" at bounding box center [336, 339] width 17 height 17
type input "10/19/2025"
click at [346, 489] on div "50" at bounding box center [363, 478] width 406 height 23
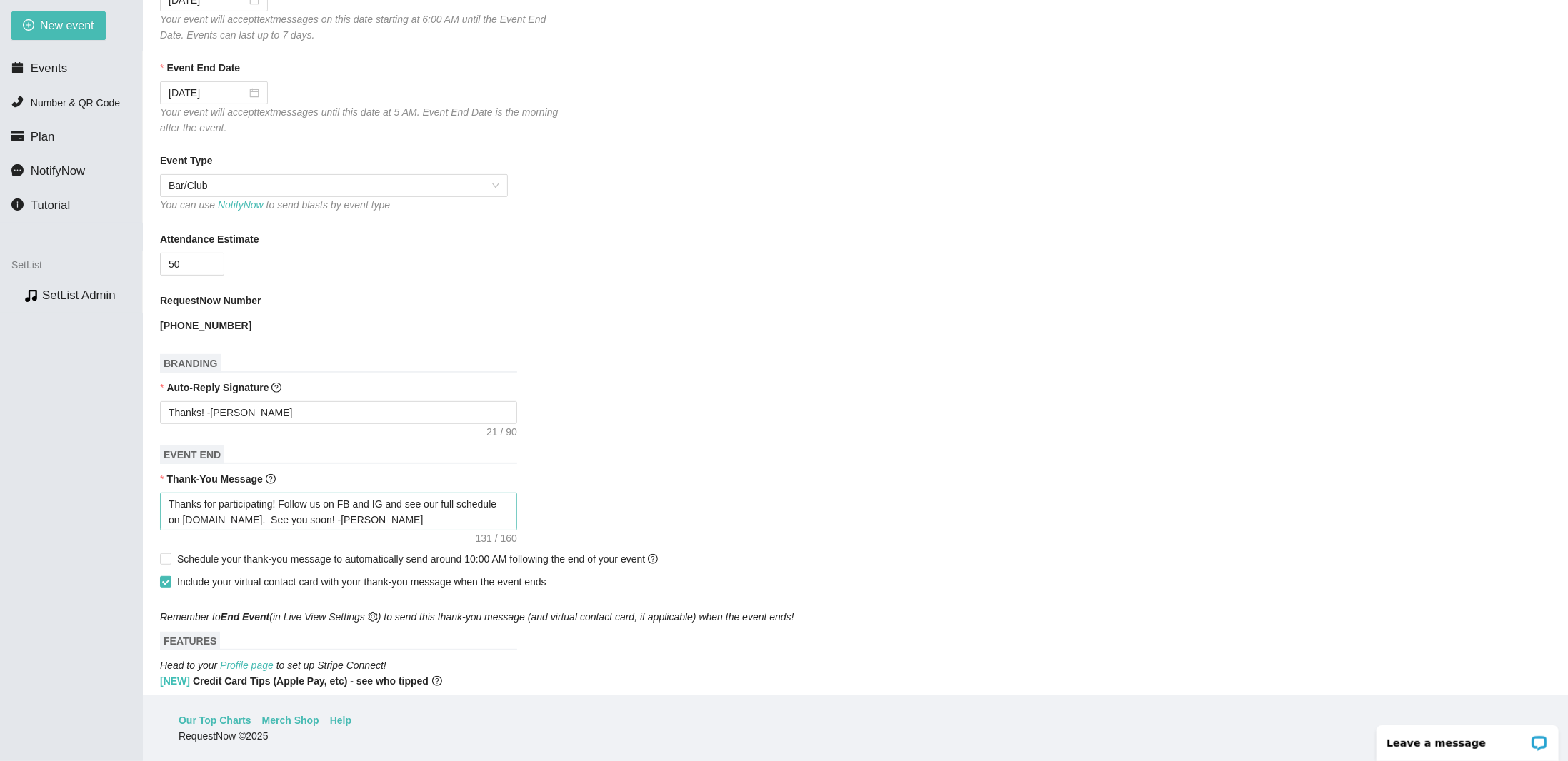
scroll to position [571, 0]
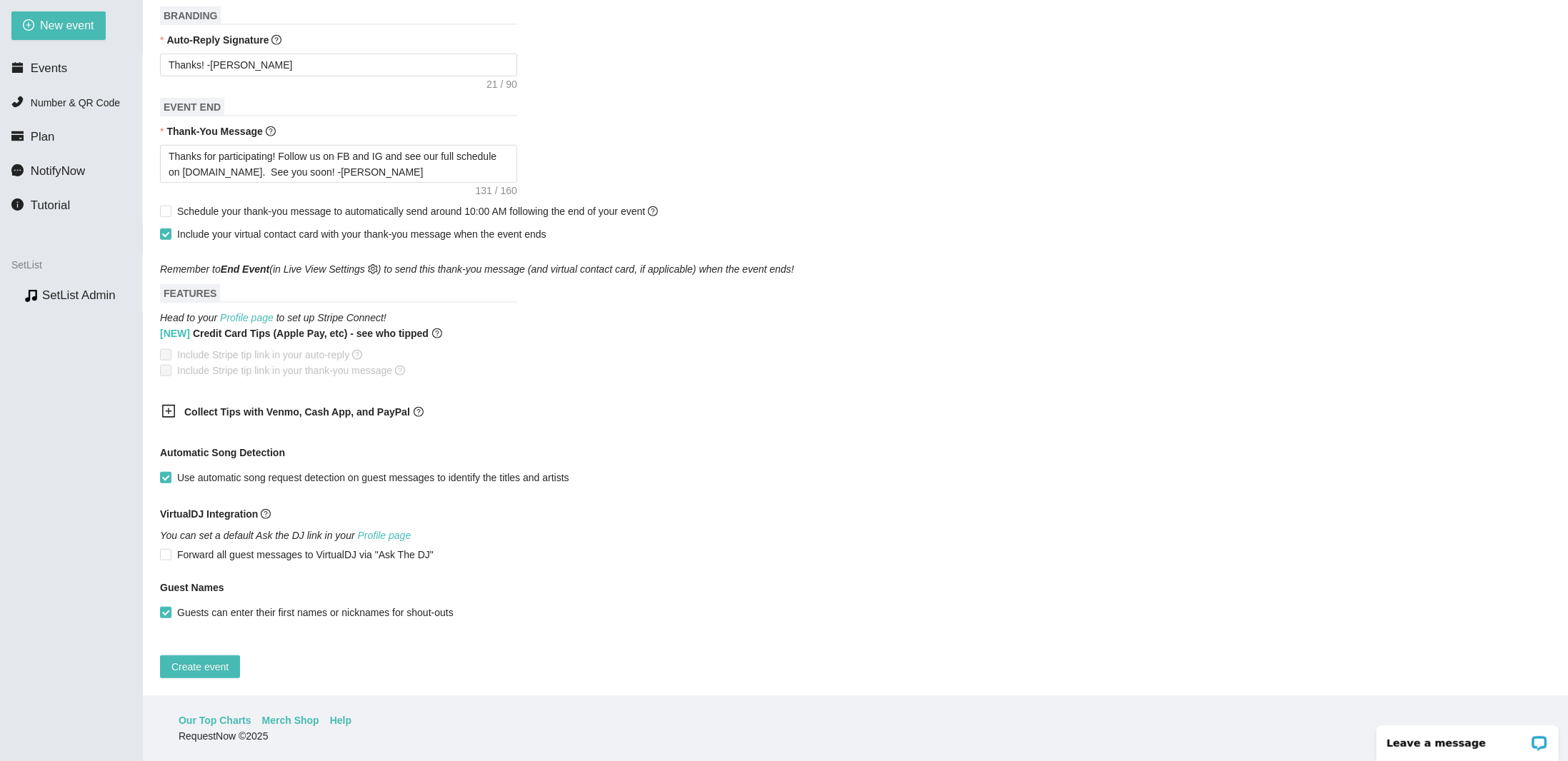
click at [193, 406] on b "Collect Tips with Venmo, Cash App, and PayPal" at bounding box center [297, 412] width 226 height 11
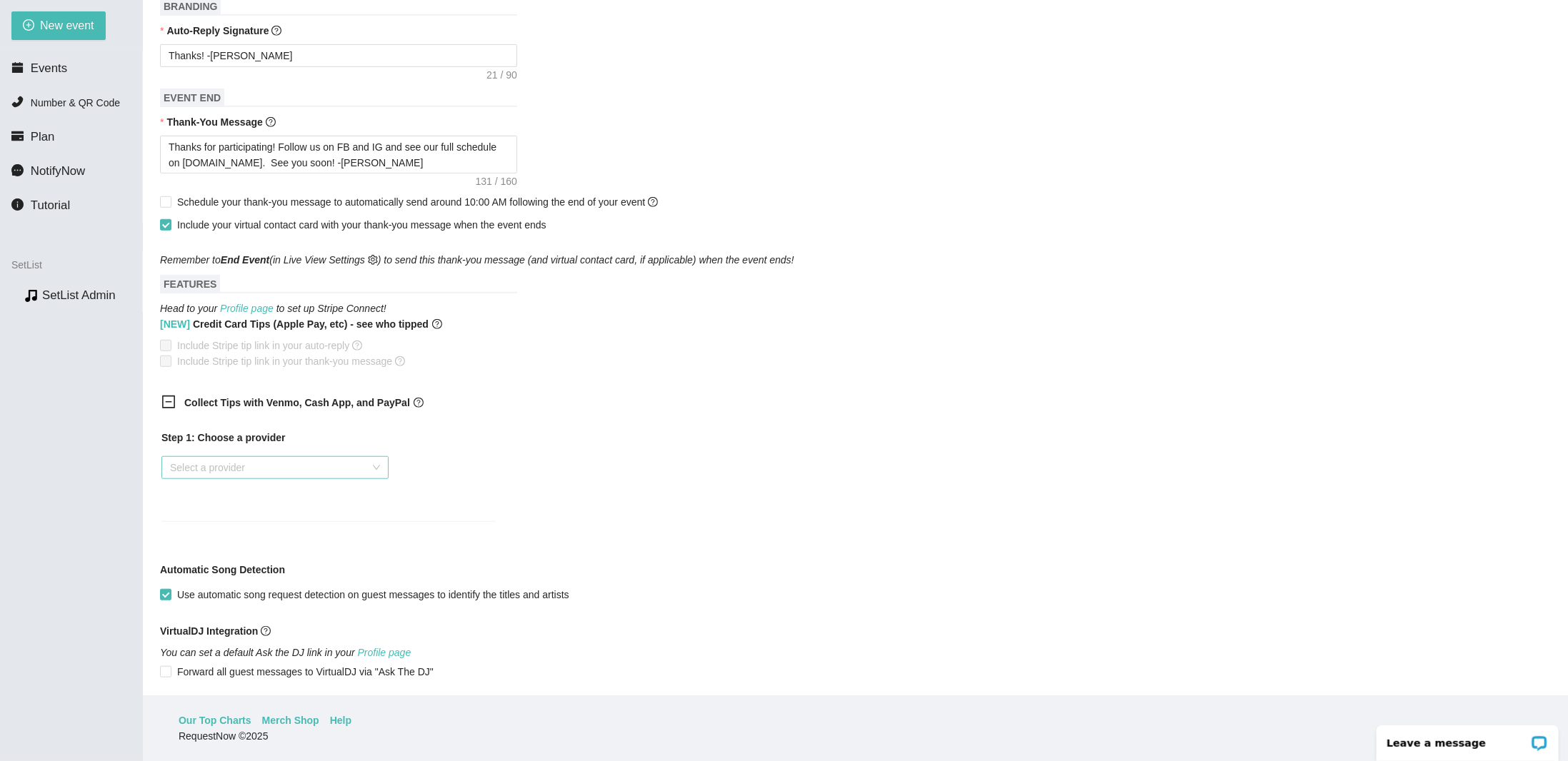
click at [208, 461] on input "search" at bounding box center [270, 467] width 200 height 22
click at [218, 519] on div "Venmo" at bounding box center [276, 520] width 210 height 16
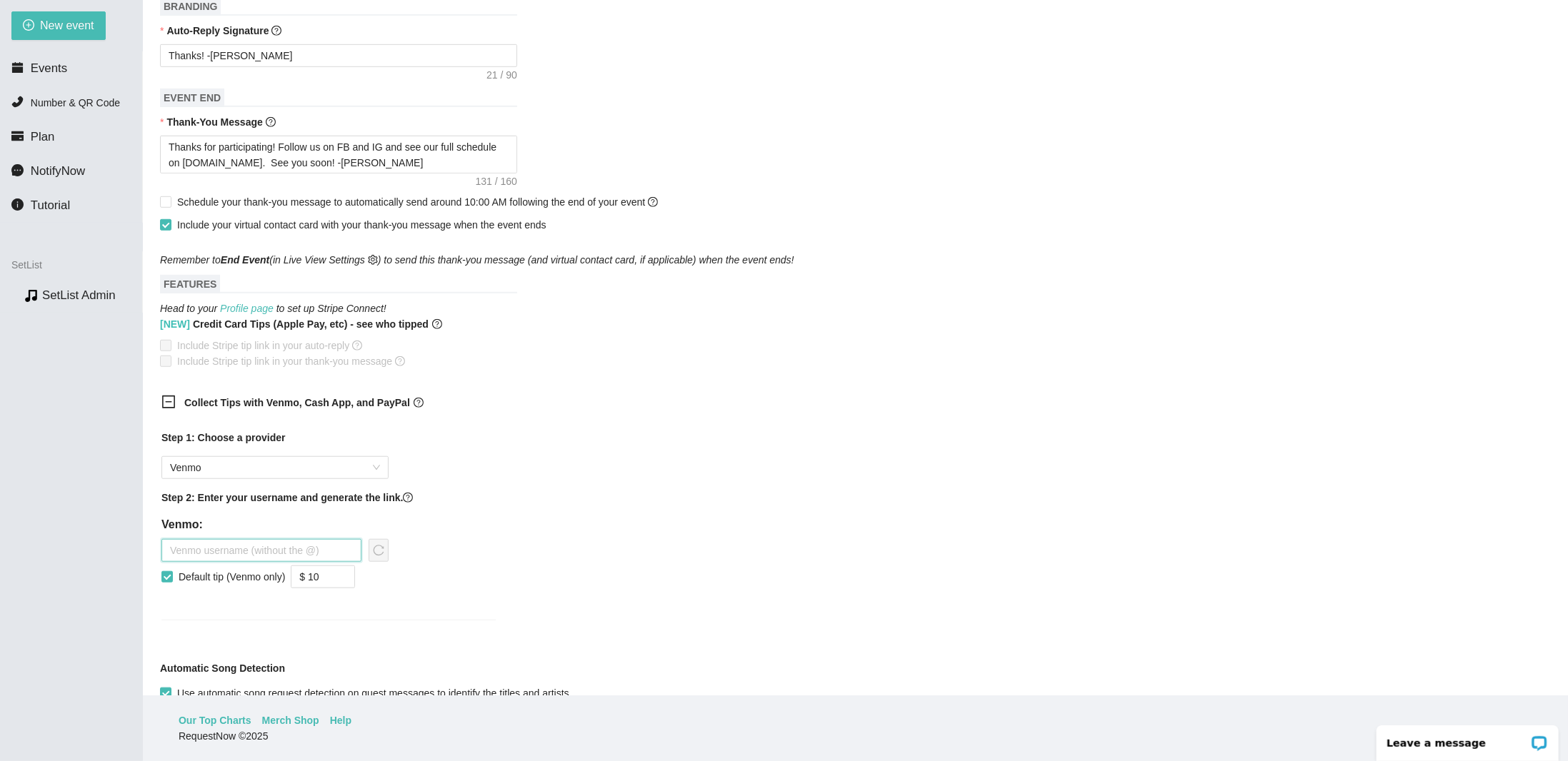
click at [242, 551] on input "text" at bounding box center [261, 550] width 200 height 23
click at [191, 551] on input "theroomates" at bounding box center [261, 550] width 200 height 23
type input "theRoomates"
click at [385, 555] on span "reload" at bounding box center [378, 550] width 19 height 11
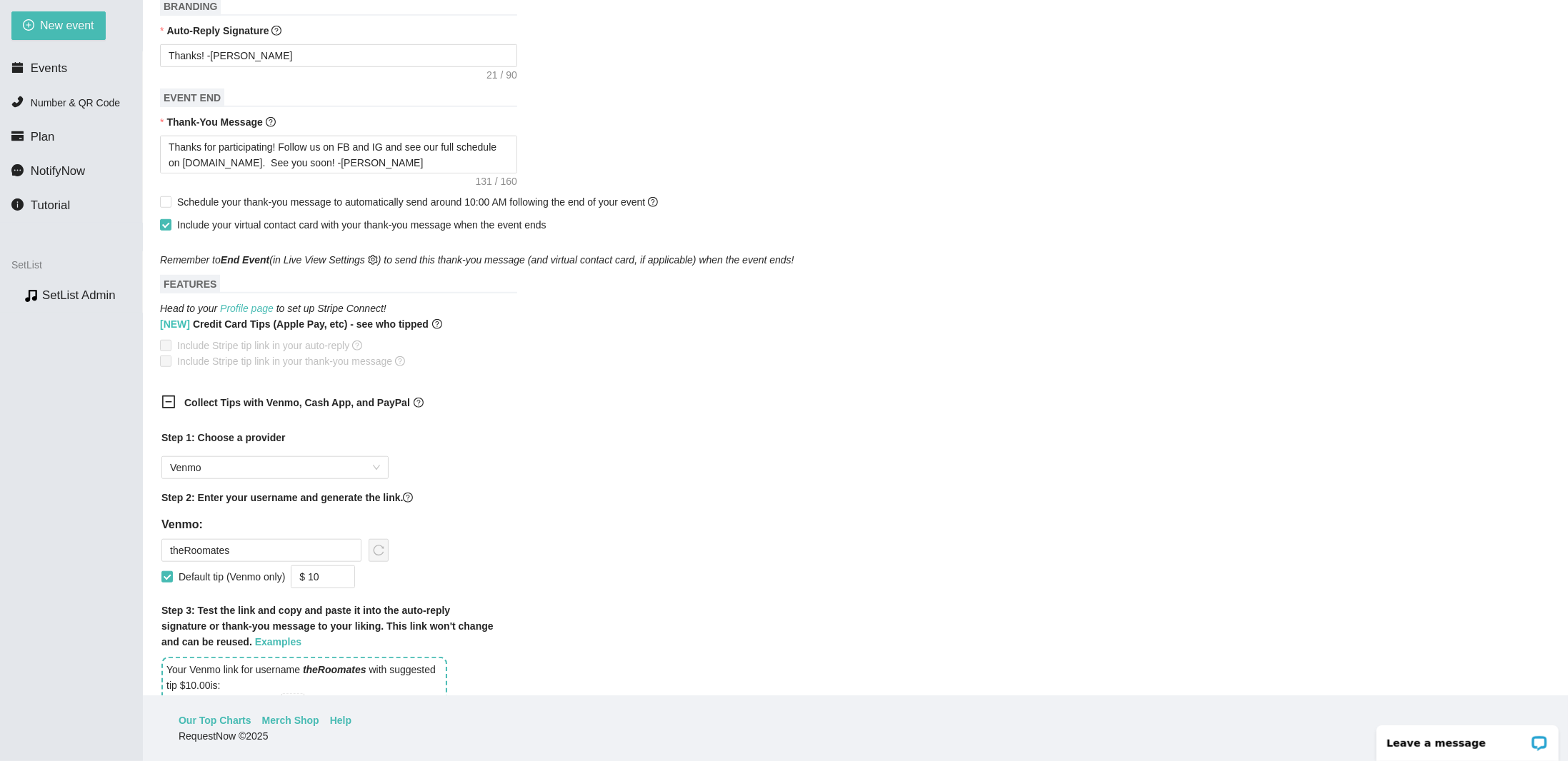
scroll to position [643, 0]
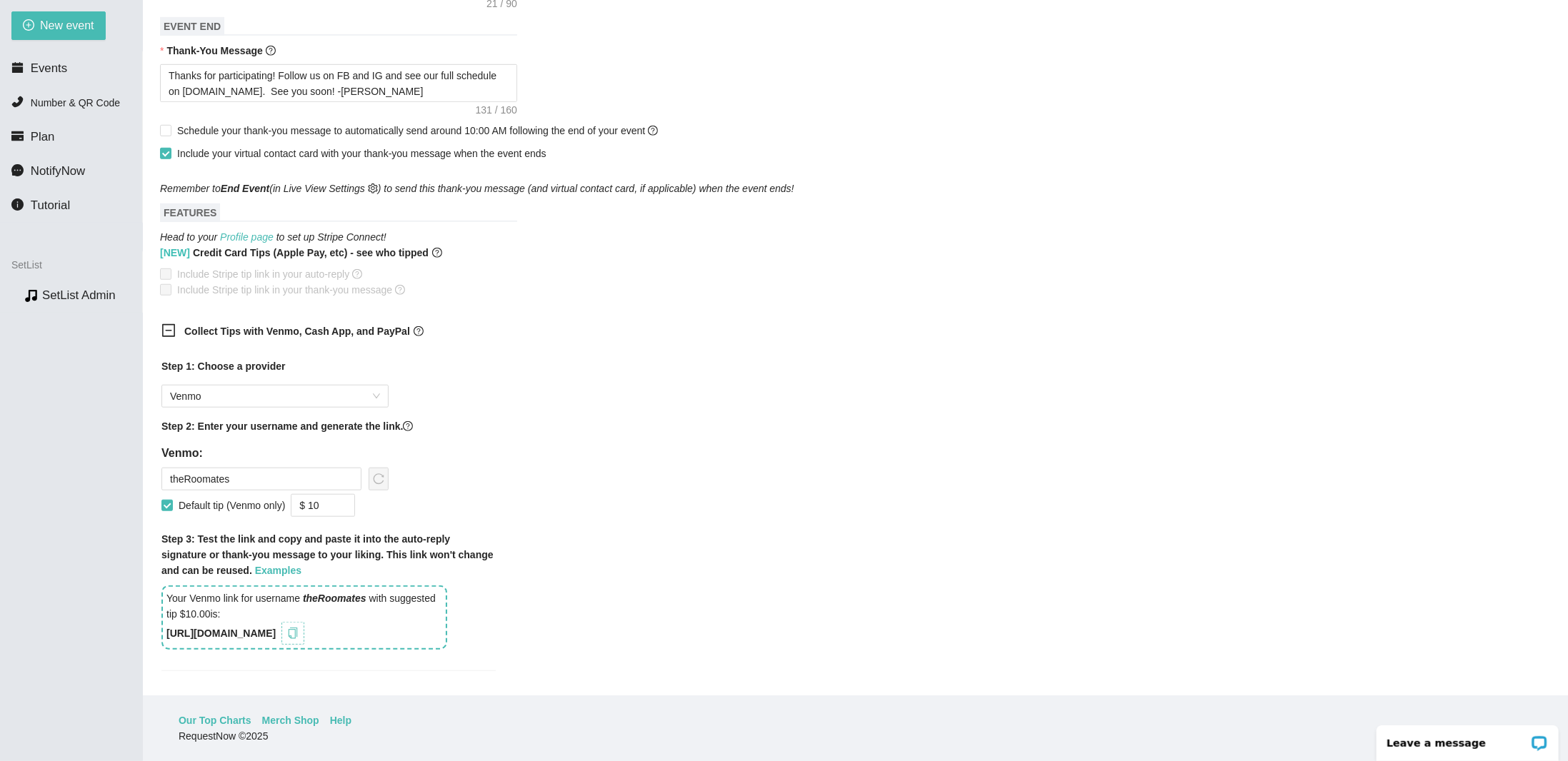
click at [298, 637] on icon "copy" at bounding box center [293, 633] width 10 height 11
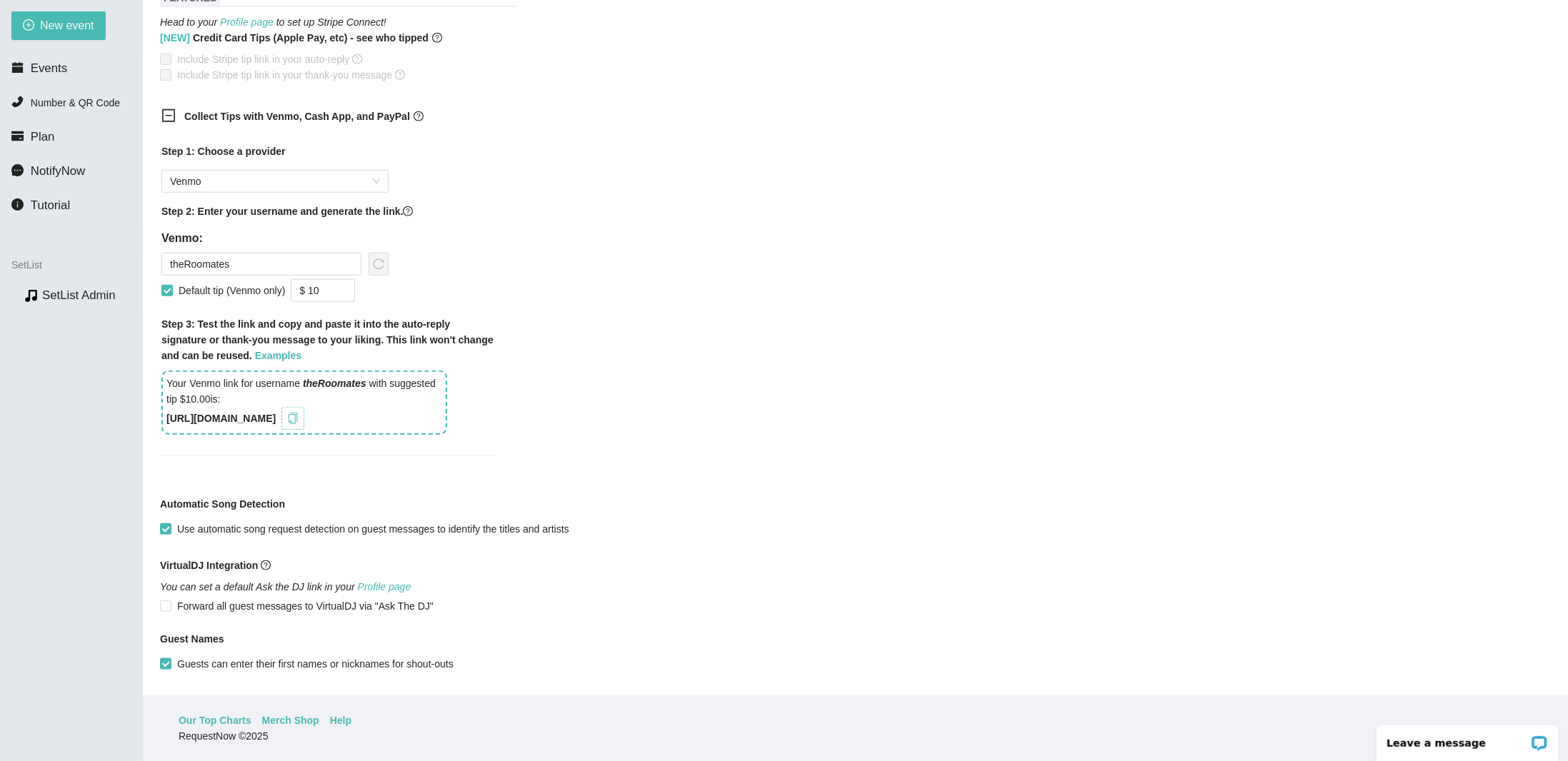
scroll to position [918, 0]
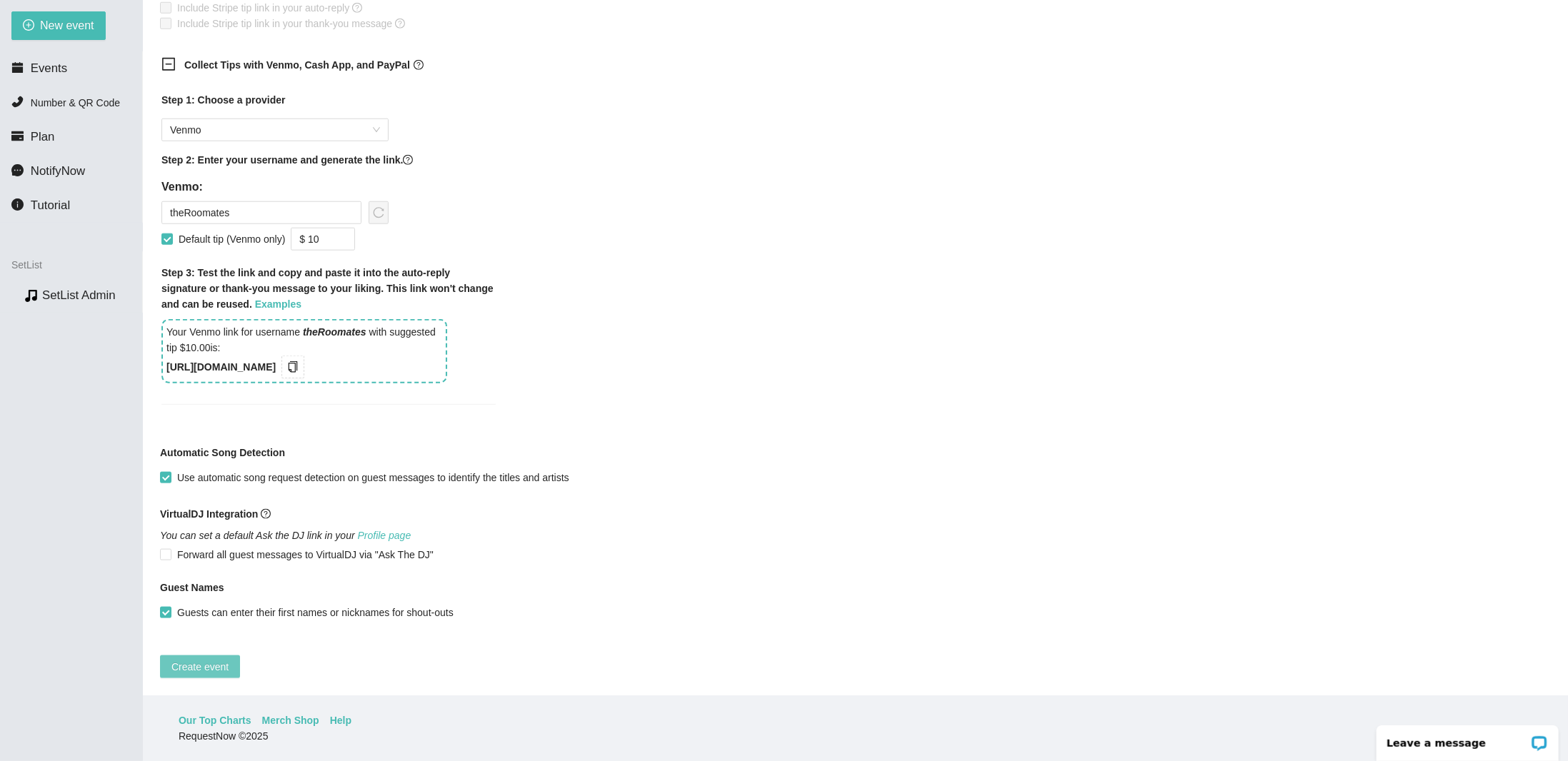
click at [206, 659] on span "Create event" at bounding box center [200, 667] width 57 height 16
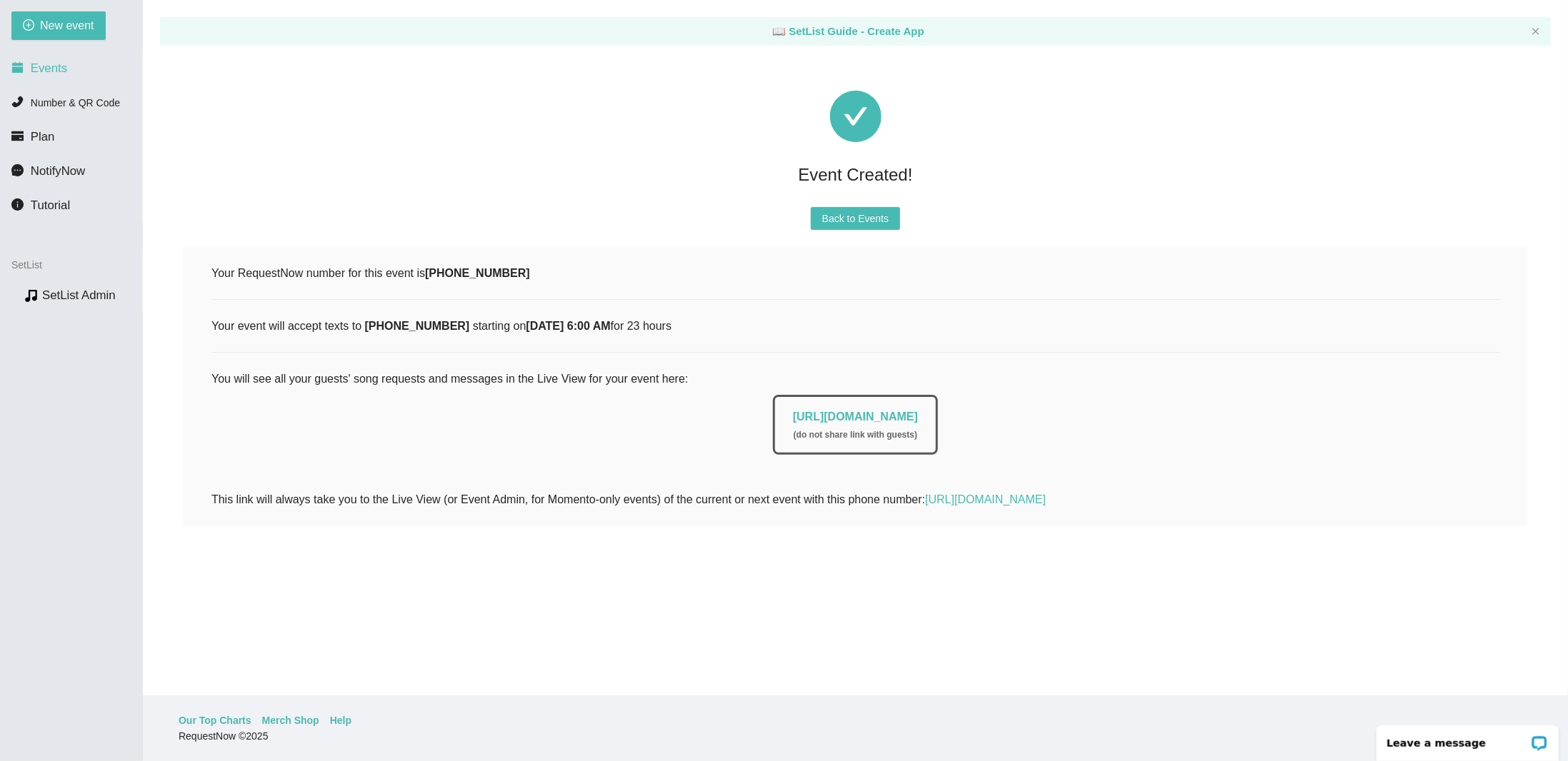
click at [55, 68] on span "Events" at bounding box center [48, 68] width 36 height 14
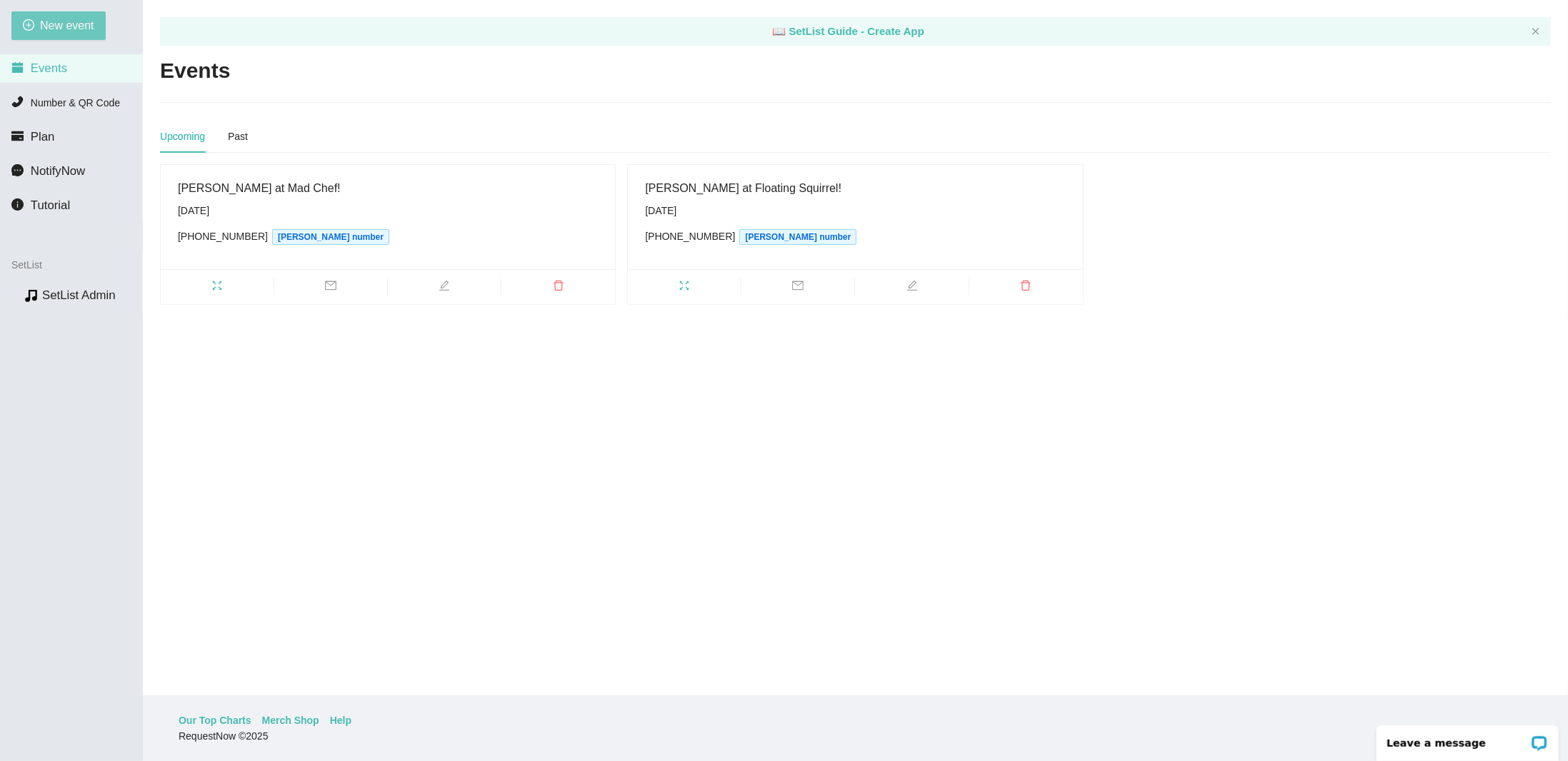
click at [89, 29] on span "New event" at bounding box center [67, 25] width 54 height 18
type textarea "https://virtualdj.com/ask/DJ_Spinz"
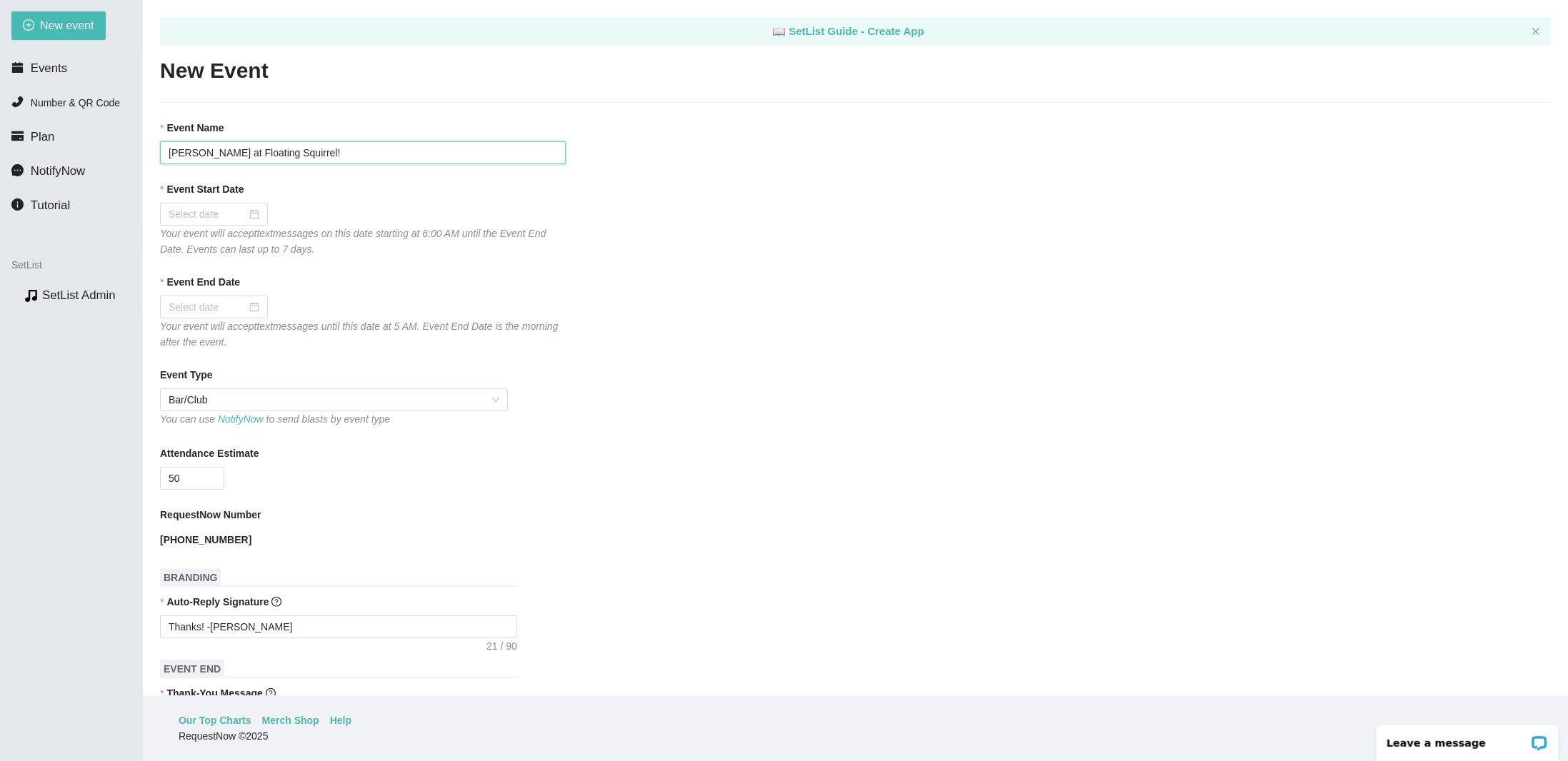
drag, startPoint x: 330, startPoint y: 156, endPoint x: 247, endPoint y: 156, distance: 83.0
click at [247, 156] on input "The Roomates at Floating Squirrel!" at bounding box center [363, 153] width 406 height 23
type input "The Roomates at Southern Market!"
click at [255, 213] on div at bounding box center [214, 214] width 91 height 16
type input "11/08/2025"
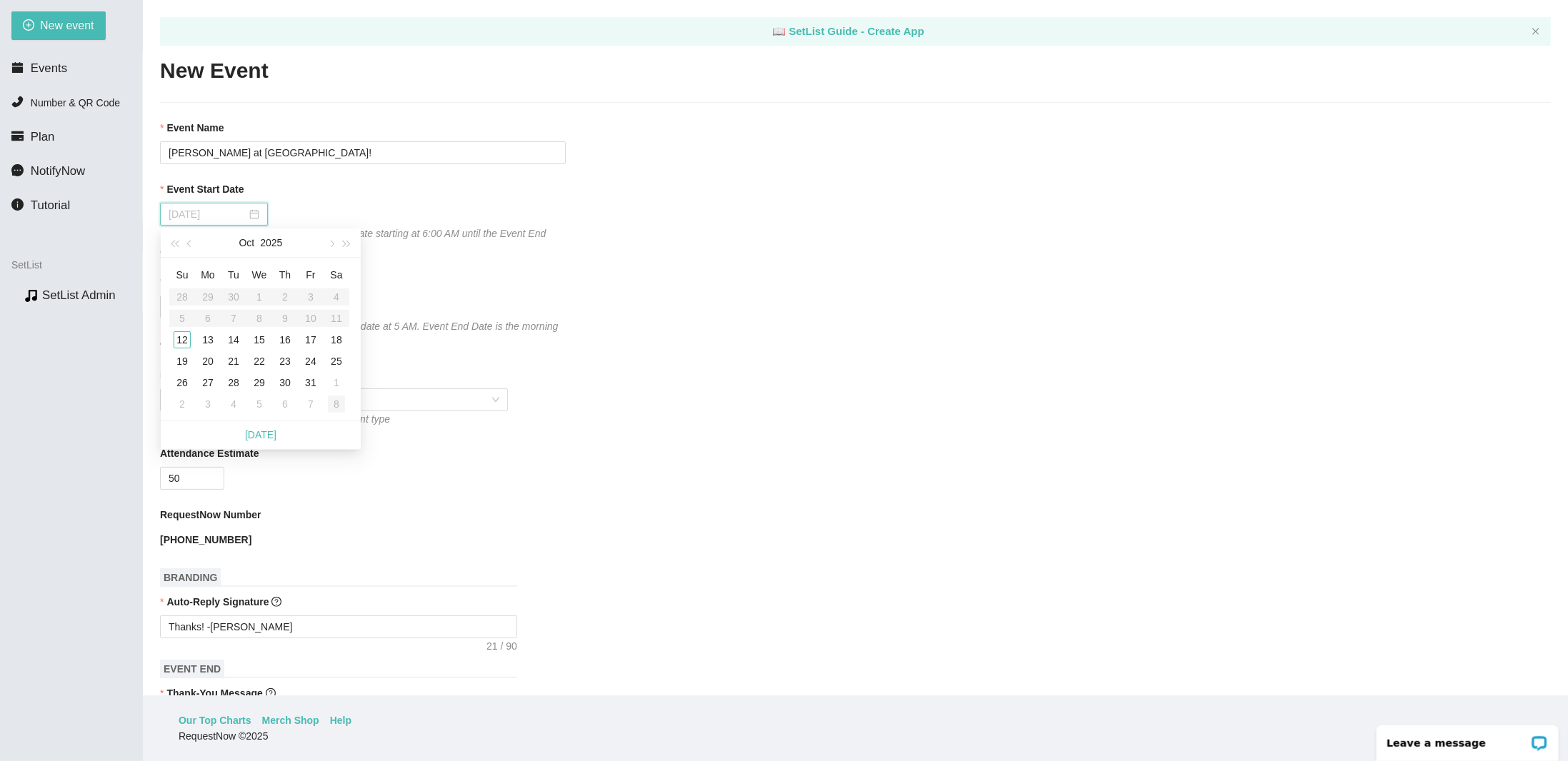
click at [343, 407] on div "8" at bounding box center [336, 403] width 17 height 17
type input "11/09/2025"
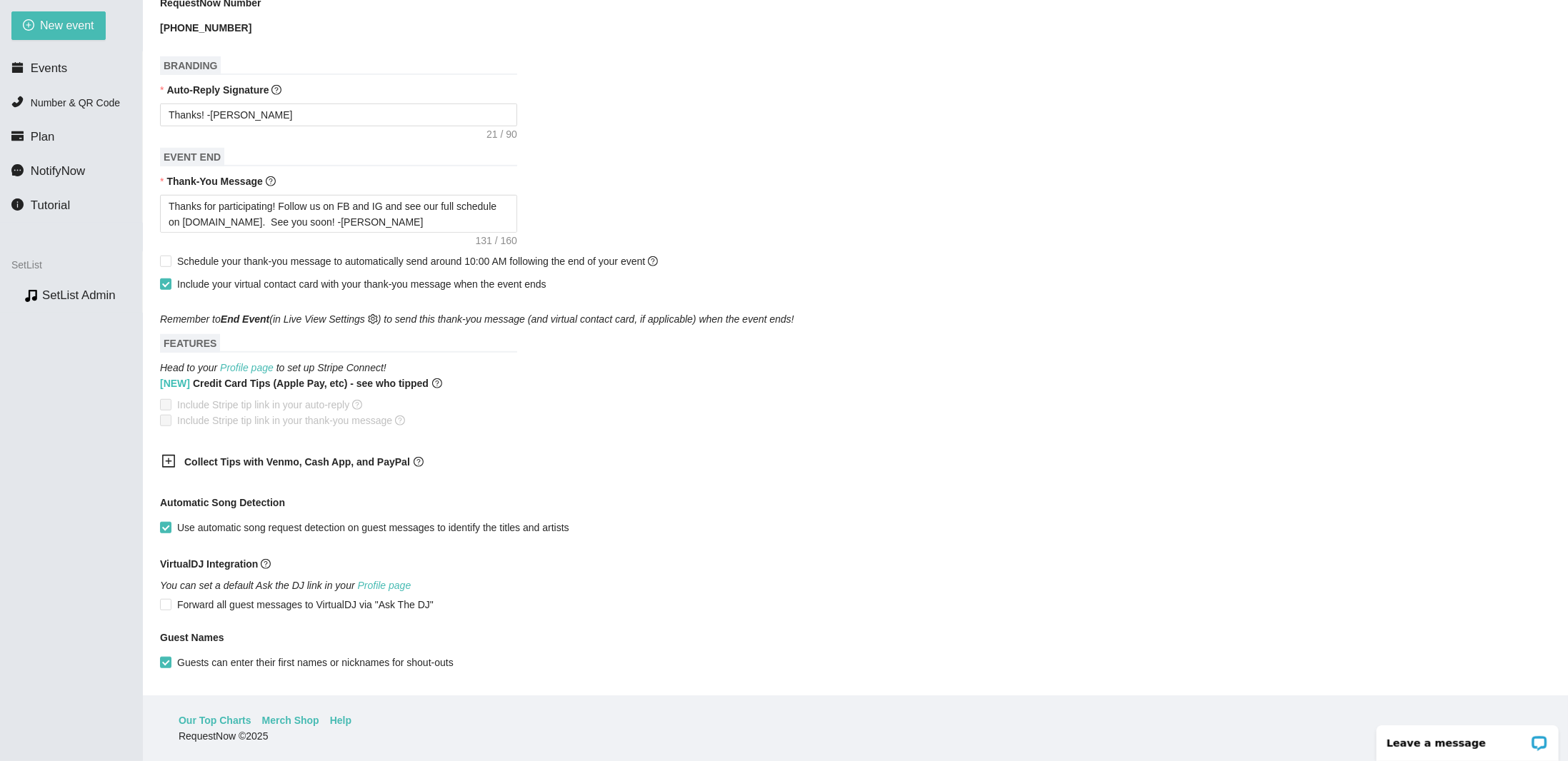
scroll to position [573, 0]
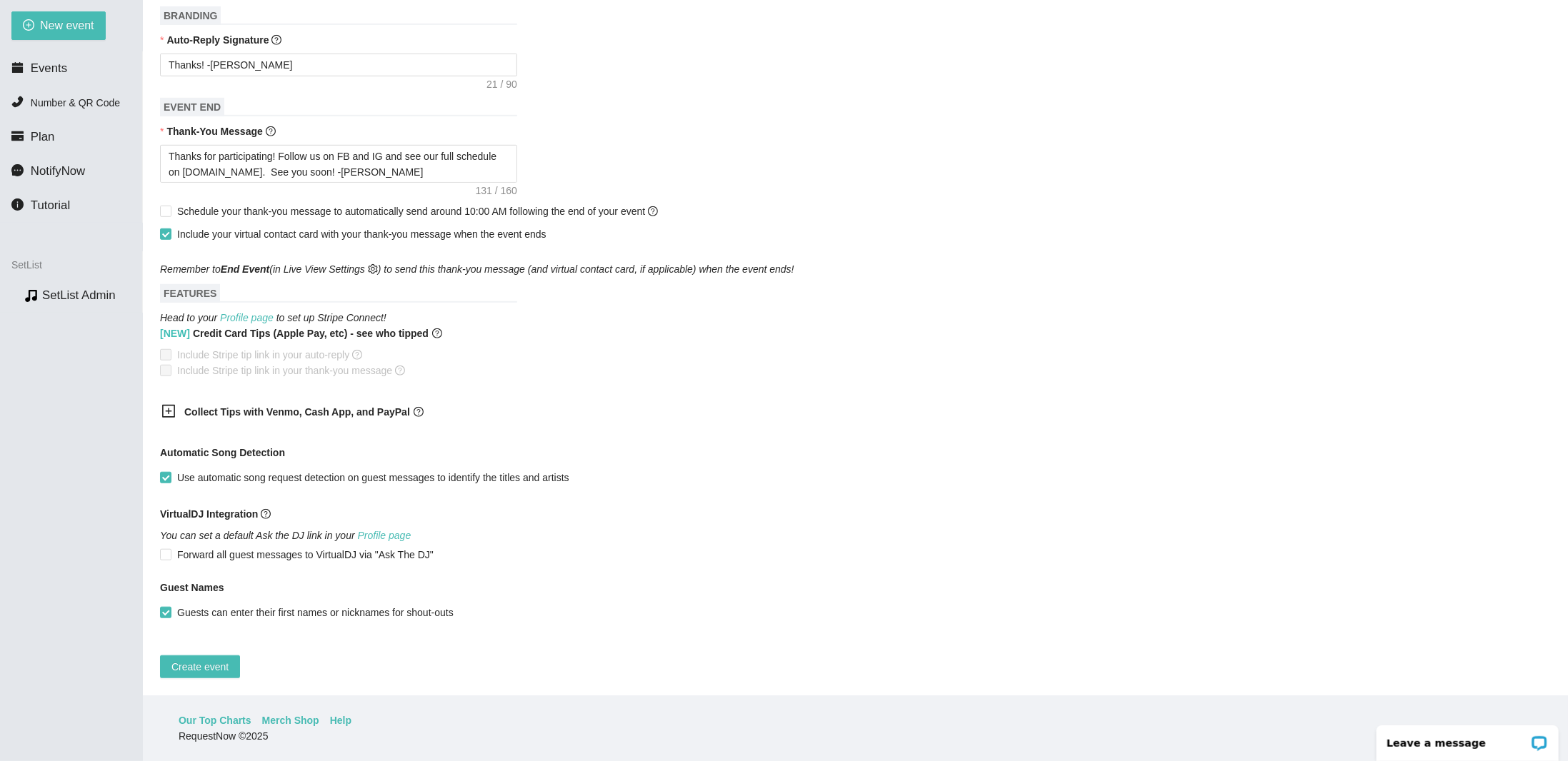
click at [288, 395] on div "Collect Tips with Venmo, Cash App, and PayPal" at bounding box center [328, 412] width 357 height 35
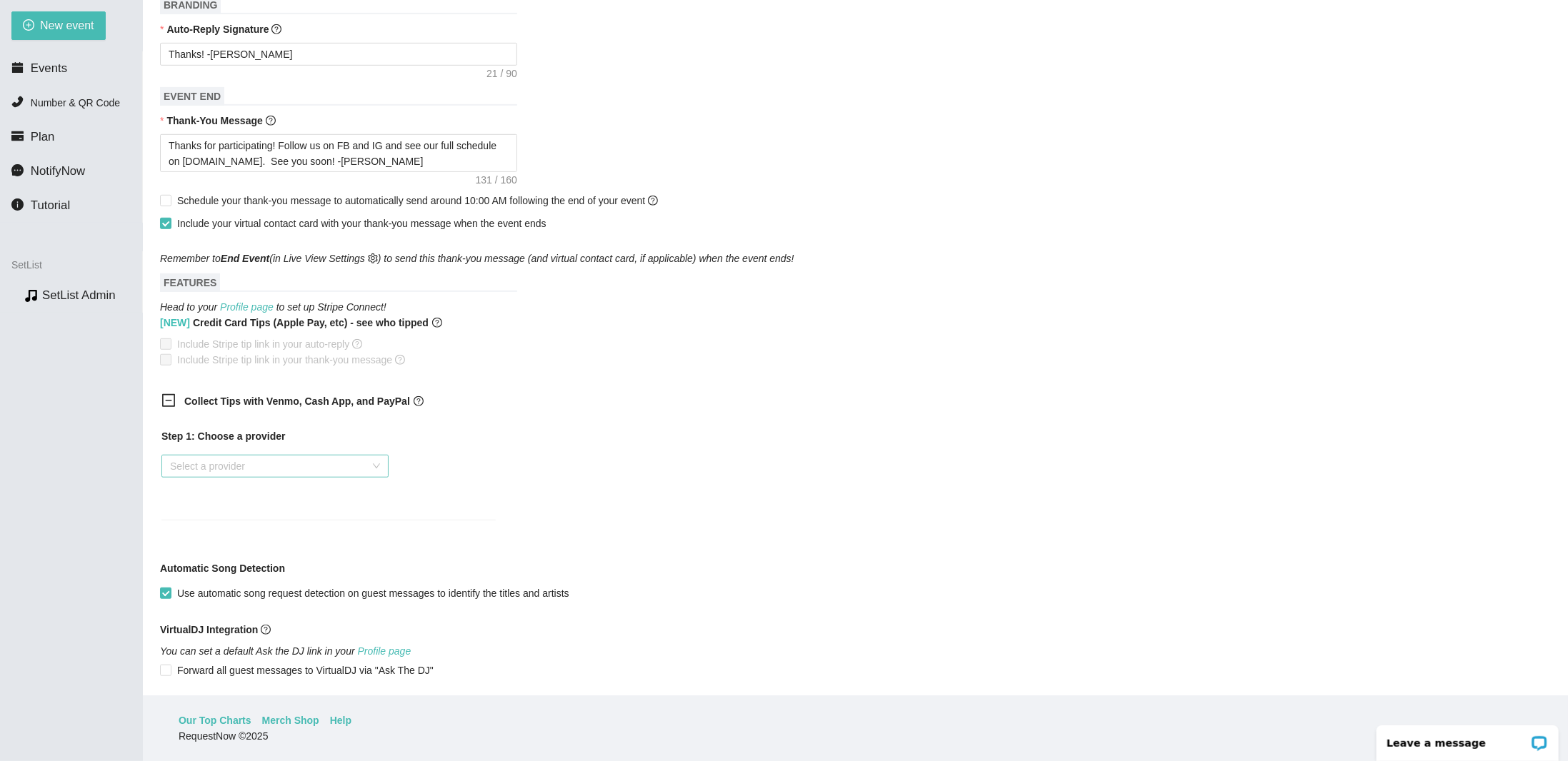
click at [185, 461] on input "search" at bounding box center [270, 466] width 200 height 22
click at [187, 516] on div "Venmo" at bounding box center [276, 518] width 210 height 16
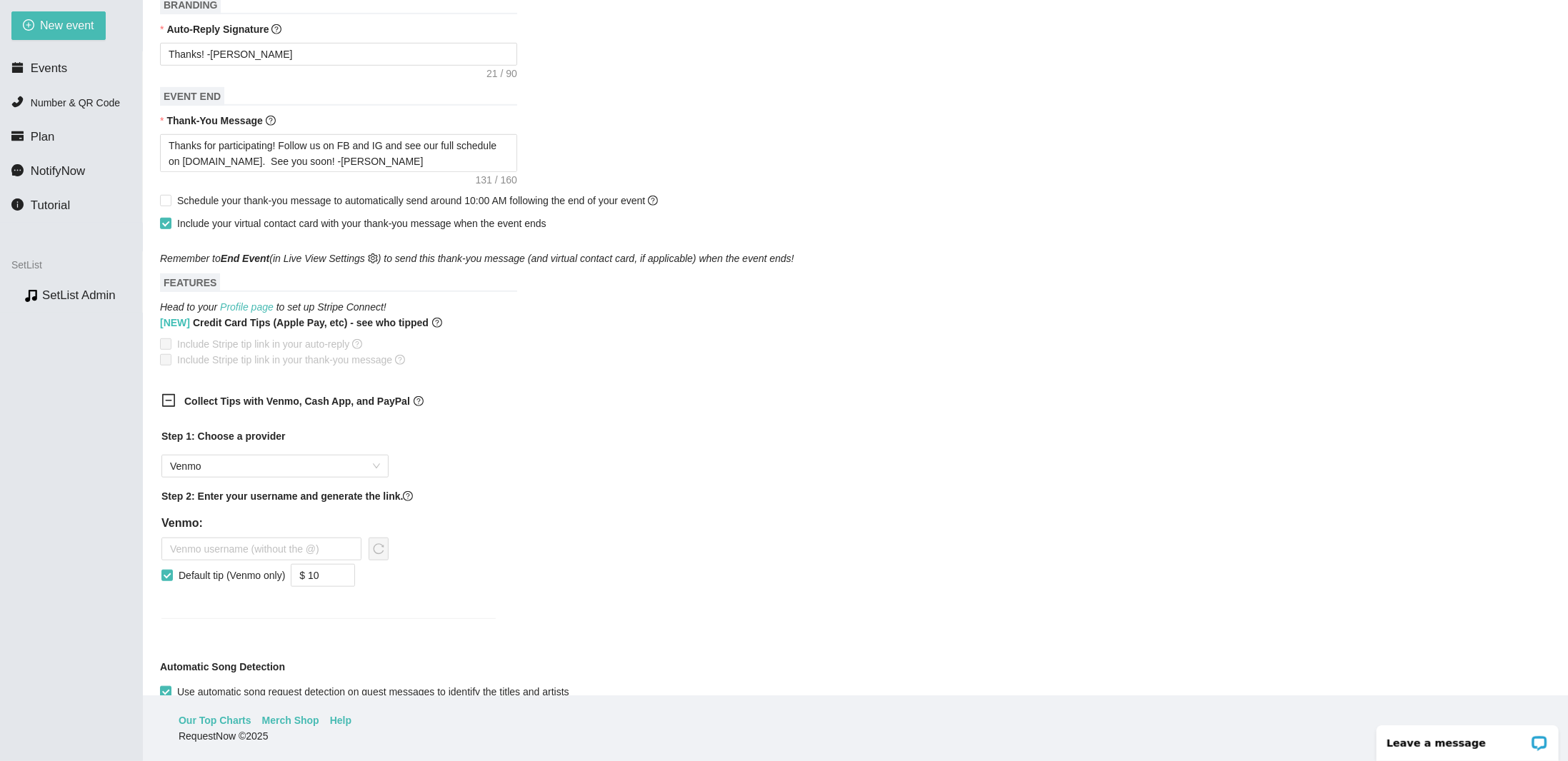
click at [560, 480] on div "Collect Tips with Venmo, Cash App, and PayPal Step 1: Choose a provider Venmo S…" at bounding box center [856, 515] width 1391 height 260
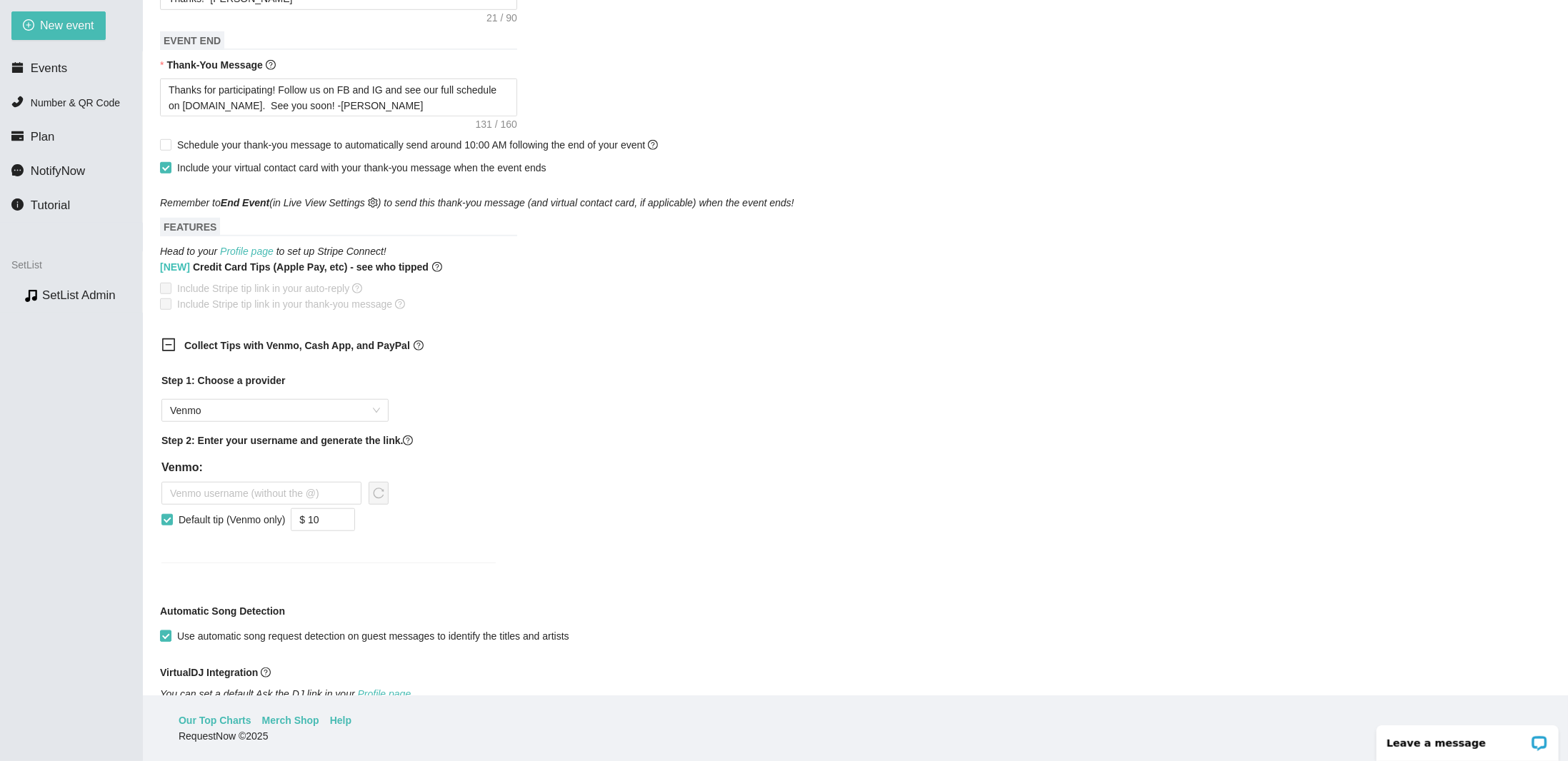
scroll to position [787, 0]
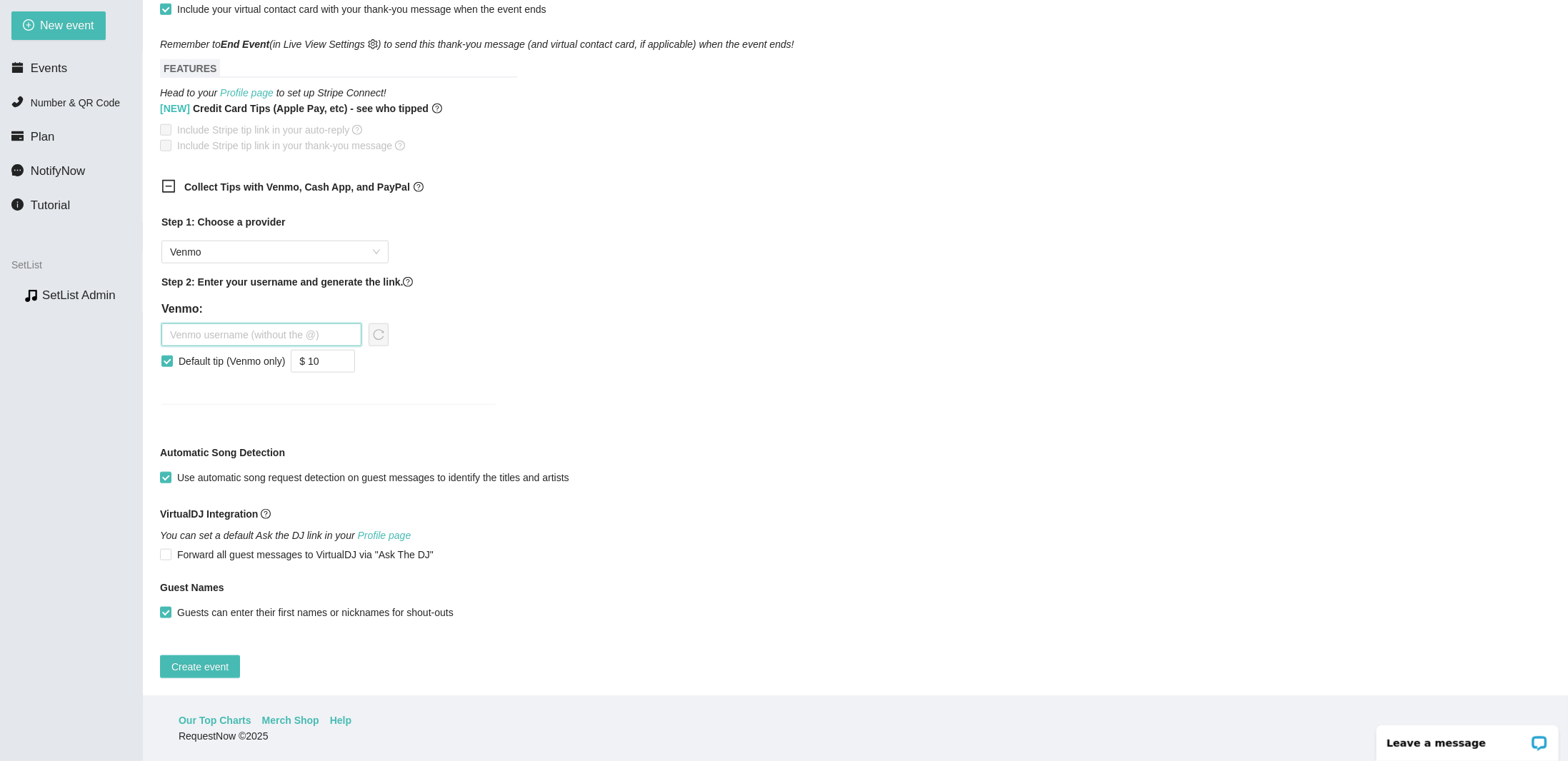
click at [337, 337] on div at bounding box center [275, 335] width 227 height 23
type input "theRoomates"
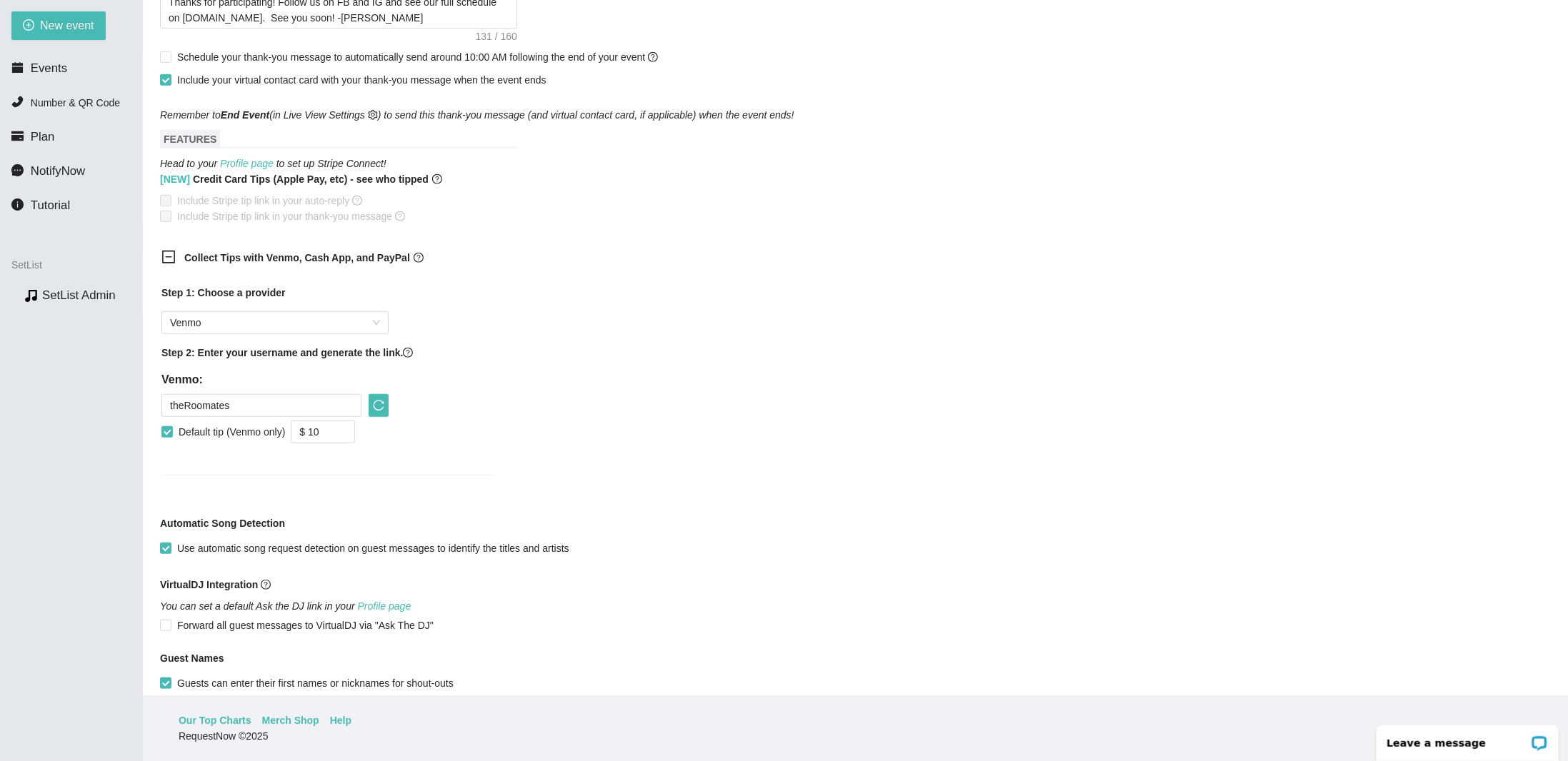
click at [487, 340] on div "Step 1: Choose a provider Venmo Step 2: Enter your username and generate the li…" at bounding box center [328, 371] width 334 height 173
click at [331, 431] on input "$ 10" at bounding box center [323, 432] width 63 height 22
type input "$ 5"
click at [726, 424] on div "Collect Tips with Venmo, Cash App, and PayPal Step 1: Choose a provider Venmo S…" at bounding box center [856, 372] width 1391 height 260
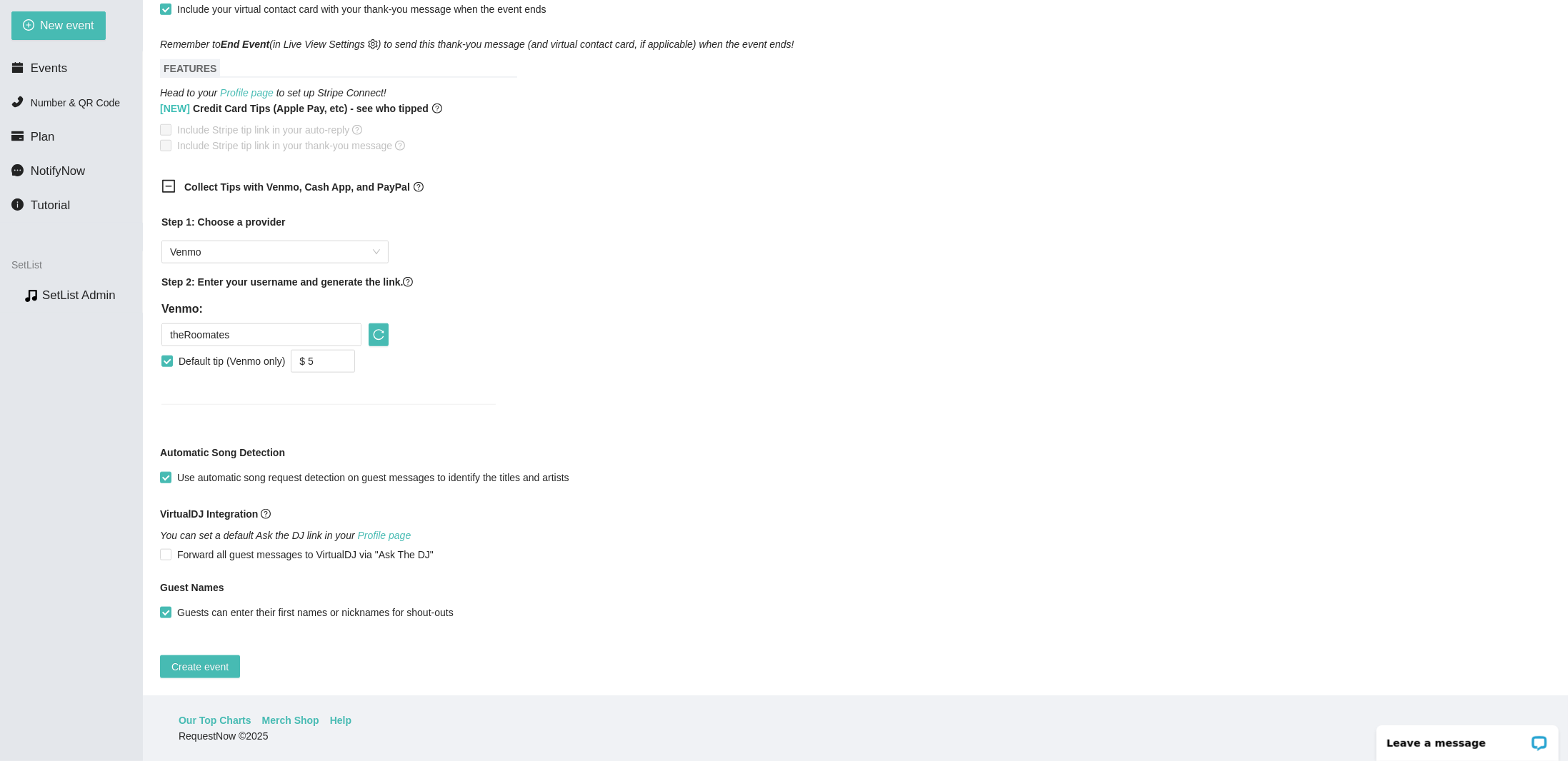
scroll to position [796, 0]
click at [209, 659] on span "Create event" at bounding box center [200, 667] width 57 height 16
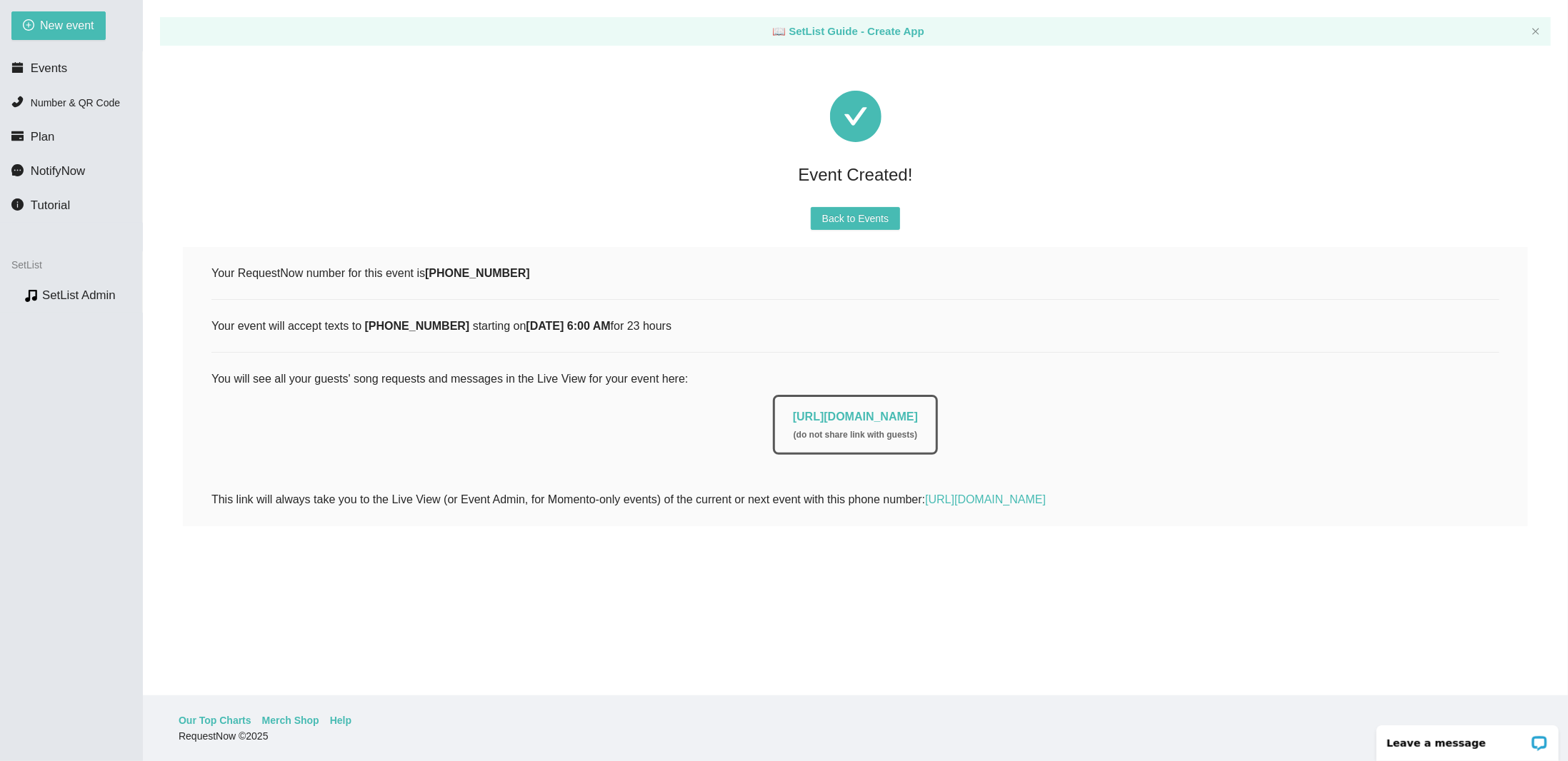
scroll to position [0, 0]
click at [117, 79] on li "Events" at bounding box center [71, 68] width 142 height 28
